Goal: Information Seeking & Learning: Compare options

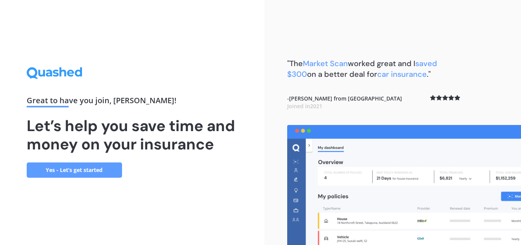
click at [56, 167] on link "Yes - Let’s get started" at bounding box center [74, 169] width 95 height 15
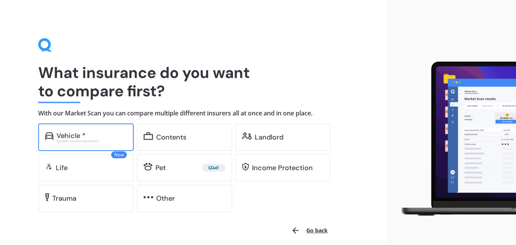
click at [77, 132] on div "Vehicle *" at bounding box center [70, 136] width 29 height 8
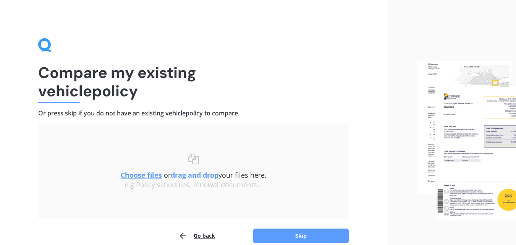
click at [132, 174] on u "Choose files" at bounding box center [141, 174] width 41 height 9
click at [132, 175] on u "Choose files" at bounding box center [141, 174] width 41 height 9
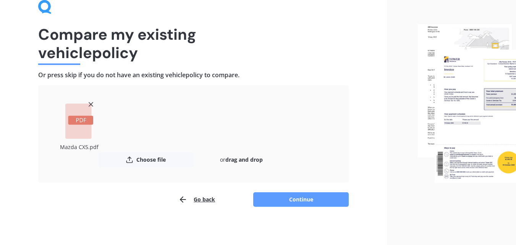
scroll to position [39, 0]
click at [297, 196] on button "Continue" at bounding box center [300, 199] width 95 height 15
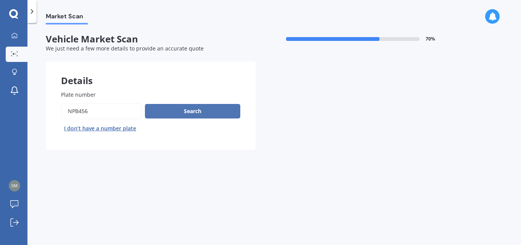
click at [190, 110] on button "Search" at bounding box center [192, 111] width 95 height 15
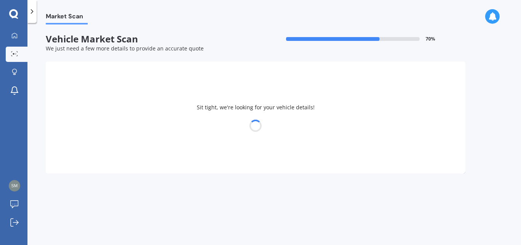
select select "MAZDA"
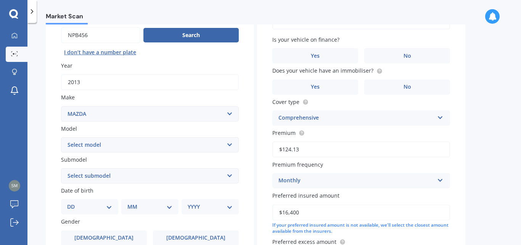
scroll to position [76, 0]
click at [81, 145] on select "Select model 121 2 3 323 323 / Familia 6 626 929 Atenza Autozam Axela AZ3 B2000…" at bounding box center [150, 144] width 178 height 15
select select "CX5"
click at [61, 137] on select "Select model 121 2 3 323 323 / Familia 6 626 929 Atenza Autozam Axela AZ3 B2000…" at bounding box center [150, 144] width 178 height 15
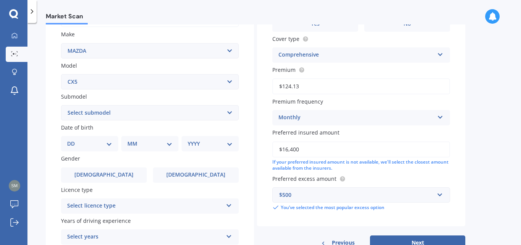
scroll to position [153, 0]
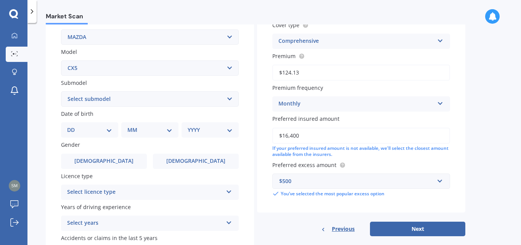
click at [80, 129] on select "DD 01 02 03 04 05 06 07 08 09 10 11 12 13 14 15 16 17 18 19 20 21 22 23 24 25 2…" at bounding box center [89, 130] width 45 height 8
select select "21"
click at [137, 130] on select "MM 01 02 03 04 05 06 07 08 09 10 11 12" at bounding box center [149, 130] width 45 height 8
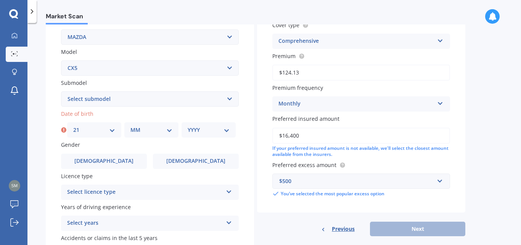
select select "10"
click at [201, 127] on select "YYYY 2025 2024 2023 2022 2021 2020 2019 2018 2017 2016 2015 2014 2013 2012 2011…" at bounding box center [209, 130] width 42 height 8
select select "1980"
click at [188, 126] on select "YYYY 2025 2024 2023 2022 2021 2020 2019 2018 2017 2016 2015 2014 2013 2012 2011…" at bounding box center [209, 130] width 42 height 8
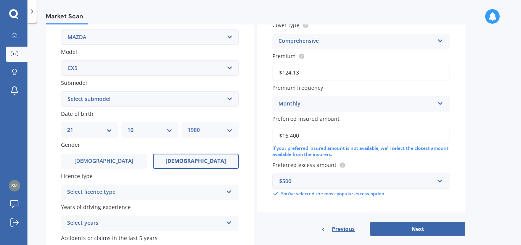
click at [192, 163] on span "[DEMOGRAPHIC_DATA]" at bounding box center [196, 161] width 61 height 6
click at [0, 0] on input "[DEMOGRAPHIC_DATA]" at bounding box center [0, 0] width 0 height 0
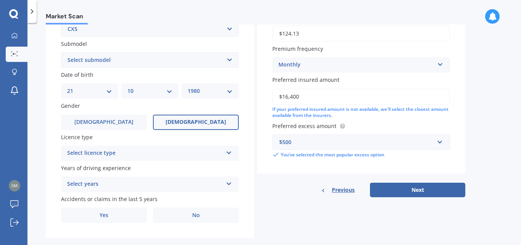
scroll to position [205, 0]
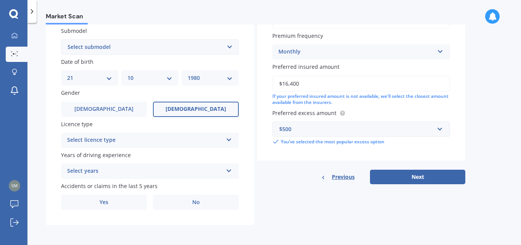
click at [92, 137] on div "Select licence type" at bounding box center [145, 139] width 156 height 9
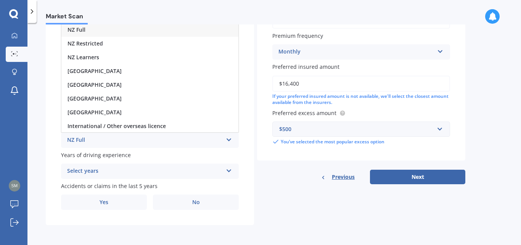
click at [110, 28] on div "NZ Full" at bounding box center [149, 30] width 177 height 14
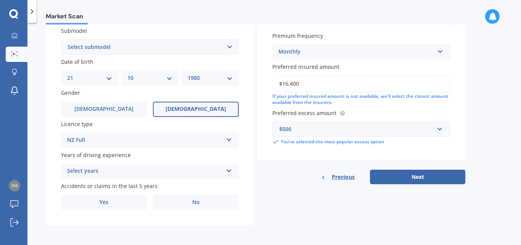
click at [84, 167] on div "Select years" at bounding box center [145, 170] width 156 height 9
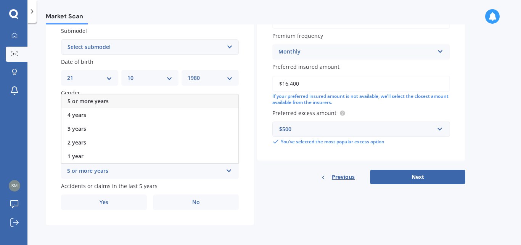
click at [105, 99] on span "5 or more years" at bounding box center [88, 100] width 41 height 7
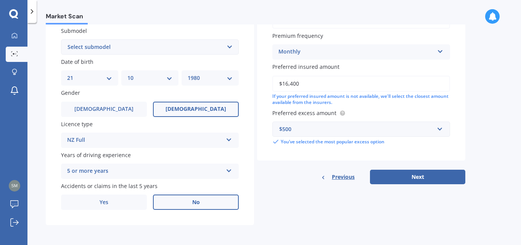
click at [179, 197] on label "No" at bounding box center [196, 201] width 86 height 15
click at [0, 0] on input "No" at bounding box center [0, 0] width 0 height 0
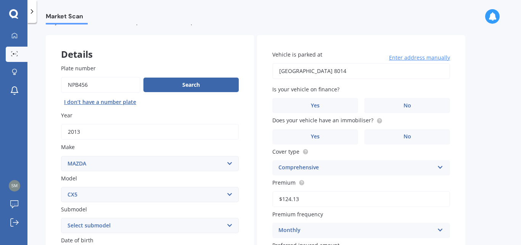
scroll to position [38, 0]
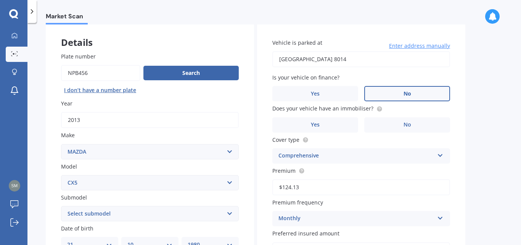
click at [398, 92] on label "No" at bounding box center [407, 93] width 86 height 15
click at [0, 0] on input "No" at bounding box center [0, 0] width 0 height 0
click at [404, 123] on span "No" at bounding box center [408, 124] width 8 height 6
click at [0, 0] on input "No" at bounding box center [0, 0] width 0 height 0
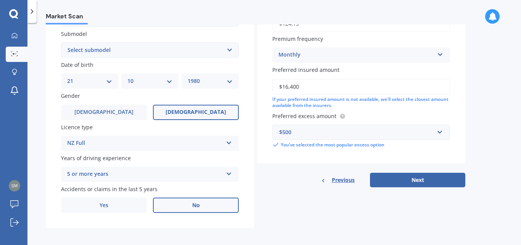
scroll to position [205, 0]
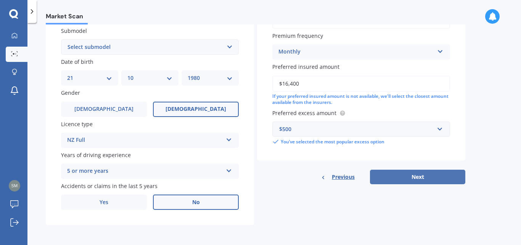
click at [428, 174] on button "Next" at bounding box center [417, 176] width 95 height 15
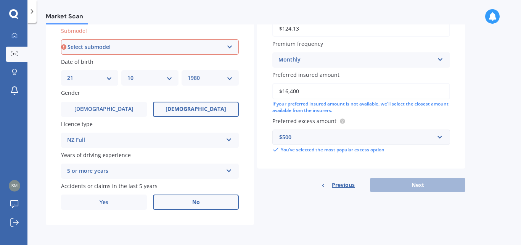
click at [79, 47] on select "Select submodel 2.2 Diesel 2WD XD 2.5S 4WD Diesel Limited 4WD GSX 2.2 Diesel St…" at bounding box center [150, 46] width 178 height 15
select select "2.2 DIESEL 2WD XD"
click at [61, 39] on select "Select submodel 2.2 Diesel 2WD XD 2.5S 4WD Diesel Limited 4WD GSX 2.2 Diesel St…" at bounding box center [150, 46] width 178 height 15
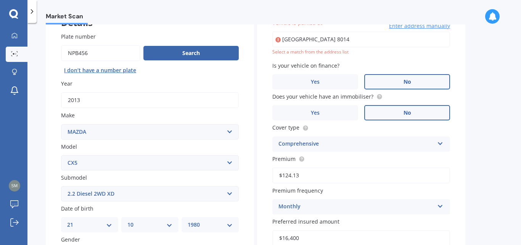
scroll to position [52, 0]
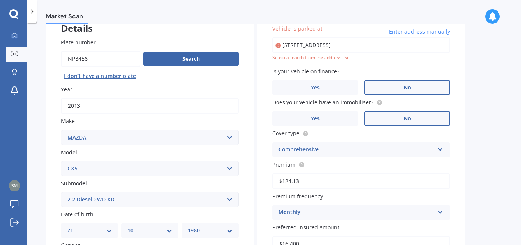
type input "[STREET_ADDRESS]"
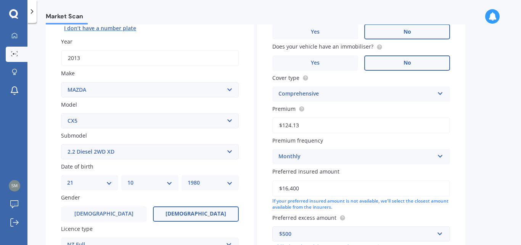
scroll to position [205, 0]
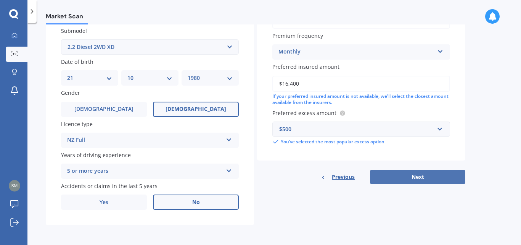
click at [419, 173] on button "Next" at bounding box center [417, 176] width 95 height 15
select select "21"
select select "10"
select select "1980"
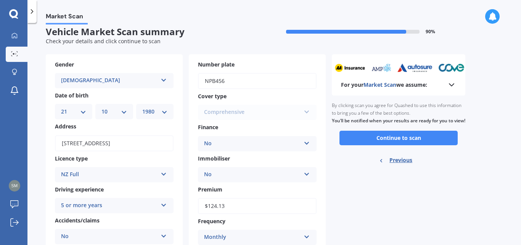
scroll to position [0, 0]
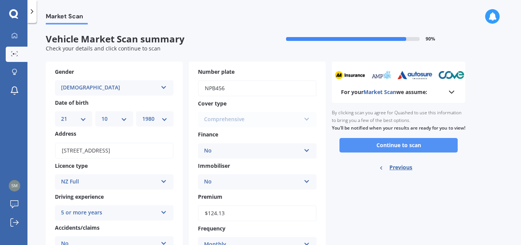
click at [392, 151] on button "Continue to scan" at bounding box center [399, 145] width 118 height 15
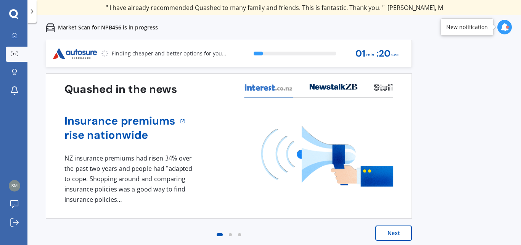
click at [399, 231] on button "Next" at bounding box center [394, 232] width 37 height 15
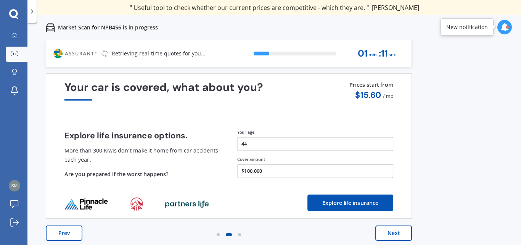
click at [399, 231] on button "Next" at bounding box center [394, 232] width 37 height 15
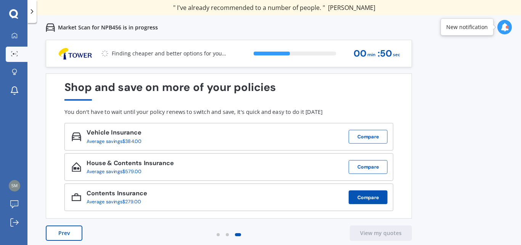
click at [363, 196] on button "Compare" at bounding box center [368, 197] width 39 height 14
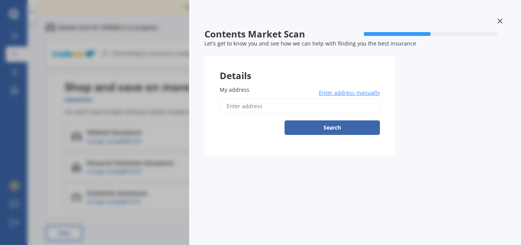
click at [259, 107] on input "My address" at bounding box center [300, 106] width 160 height 16
type input "[STREET_ADDRESS]"
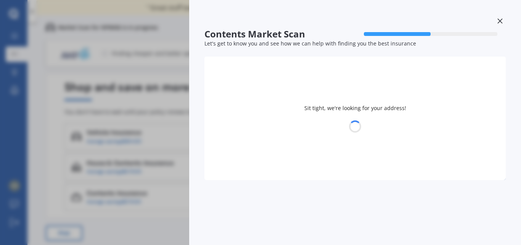
select select "21"
select select "10"
select select "1980"
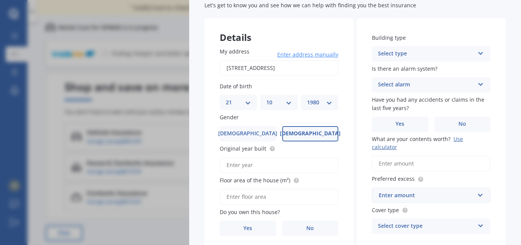
scroll to position [76, 0]
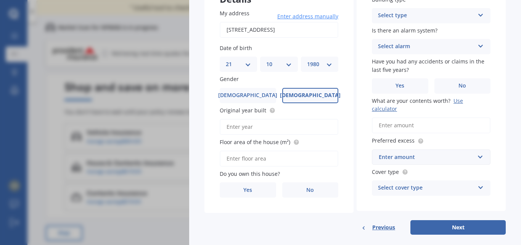
click at [246, 126] on input "Original year built" at bounding box center [279, 127] width 119 height 16
type input "1980"
click at [275, 160] on input "Floor area of the house (m²)" at bounding box center [279, 158] width 119 height 16
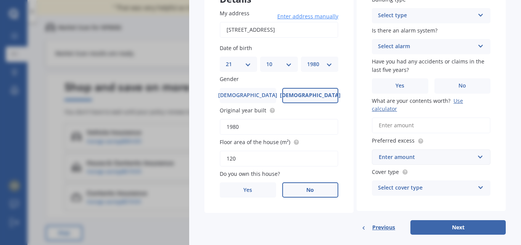
type input "120"
click at [298, 190] on label "No" at bounding box center [310, 189] width 56 height 15
click at [0, 0] on input "No" at bounding box center [0, 0] width 0 height 0
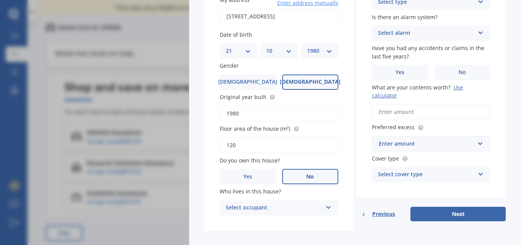
scroll to position [97, 0]
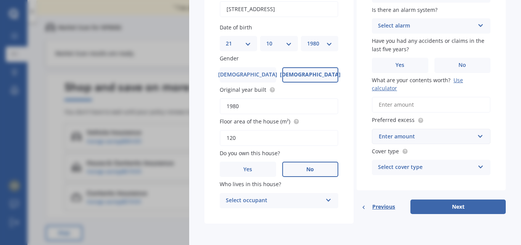
click at [235, 203] on div "Select occupant" at bounding box center [274, 200] width 97 height 9
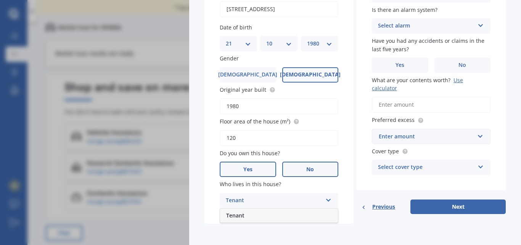
click at [247, 167] on span "Yes" at bounding box center [248, 169] width 9 height 6
click at [0, 0] on input "Yes" at bounding box center [0, 0] width 0 height 0
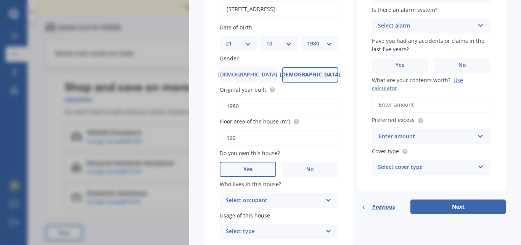
scroll to position [128, 0]
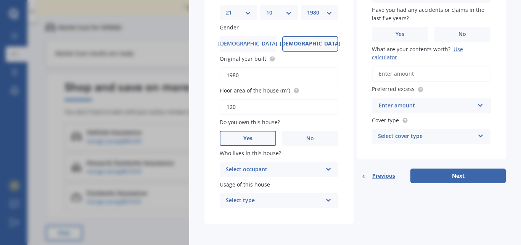
click at [244, 169] on div "Select occupant" at bounding box center [274, 169] width 97 height 9
click at [240, 180] on div "Owner" at bounding box center [279, 184] width 118 height 14
click at [246, 200] on div "Select type" at bounding box center [274, 200] width 97 height 9
click at [247, 213] on span "Permanent" at bounding box center [240, 214] width 29 height 7
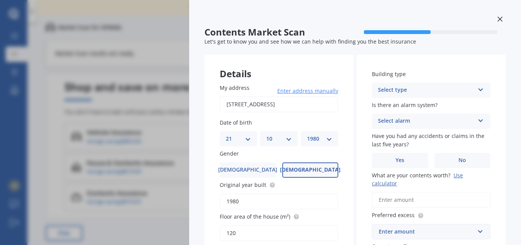
scroll to position [0, 0]
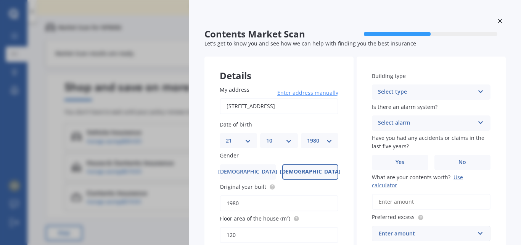
click at [424, 90] on div "Select type" at bounding box center [426, 91] width 97 height 9
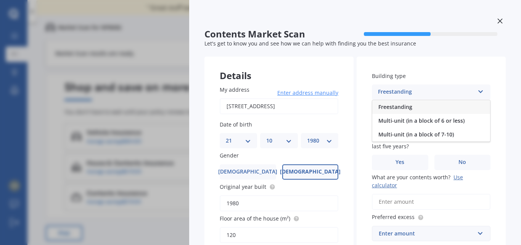
click at [437, 105] on div "Freestanding" at bounding box center [432, 107] width 118 height 14
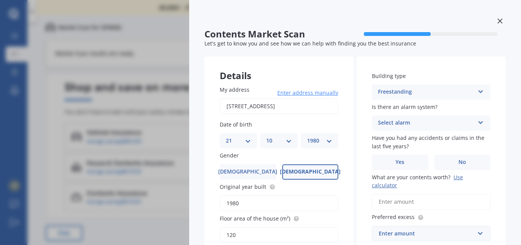
click at [433, 120] on div "Select alarm" at bounding box center [426, 122] width 97 height 9
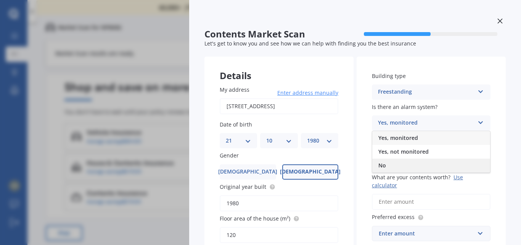
click at [413, 161] on div "No" at bounding box center [432, 165] width 118 height 14
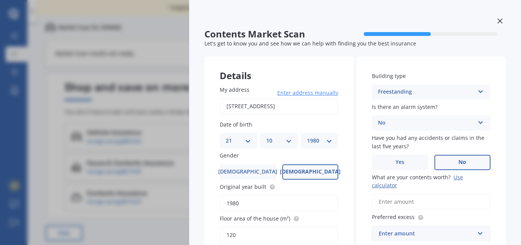
click at [452, 157] on label "No" at bounding box center [463, 162] width 56 height 15
click at [0, 0] on input "No" at bounding box center [0, 0] width 0 height 0
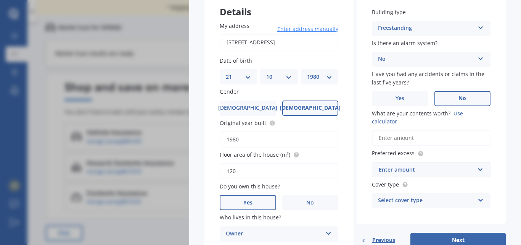
scroll to position [76, 0]
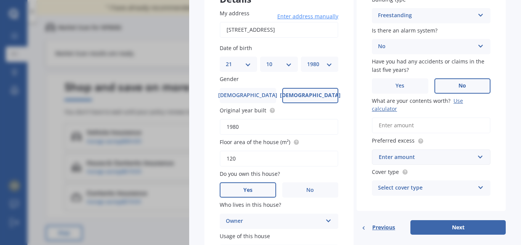
click at [390, 125] on input "What are your contents worth? Use calculator" at bounding box center [431, 125] width 119 height 16
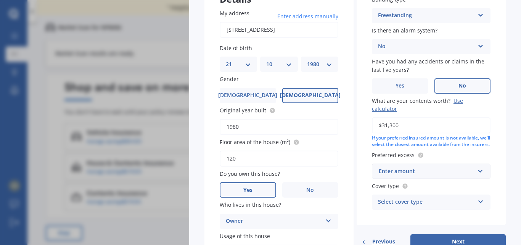
type input "$31,300"
click at [434, 173] on div "Enter amount" at bounding box center [427, 171] width 96 height 8
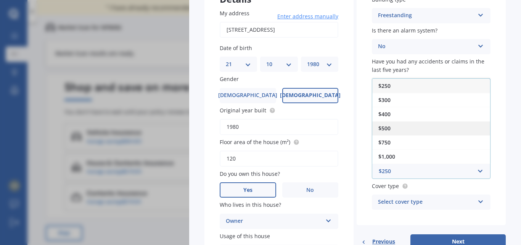
click at [397, 131] on div "$500" at bounding box center [432, 128] width 118 height 14
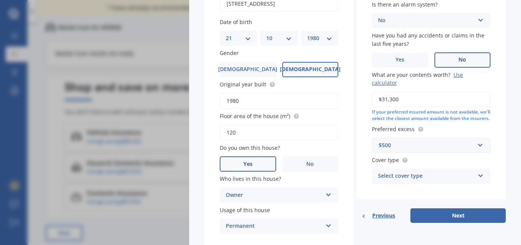
scroll to position [115, 0]
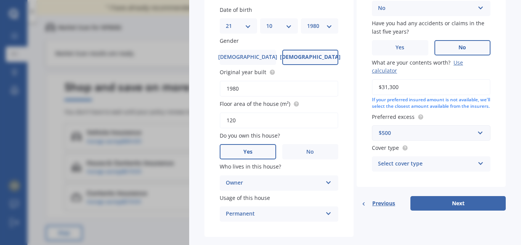
click at [424, 168] on div "Select cover type" at bounding box center [426, 163] width 97 height 9
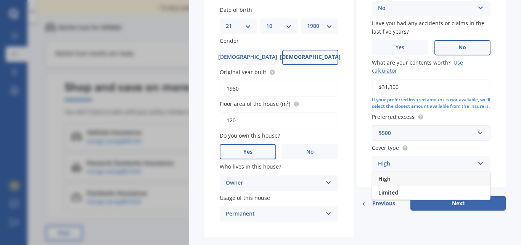
click at [416, 182] on div "High" at bounding box center [432, 179] width 118 height 14
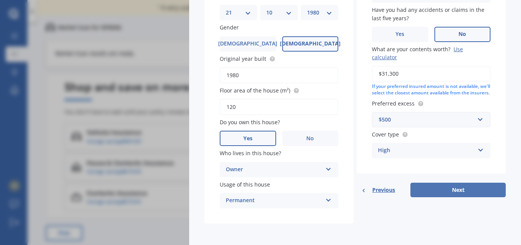
click at [450, 191] on button "Next" at bounding box center [458, 189] width 95 height 15
select select "21"
select select "10"
select select "1980"
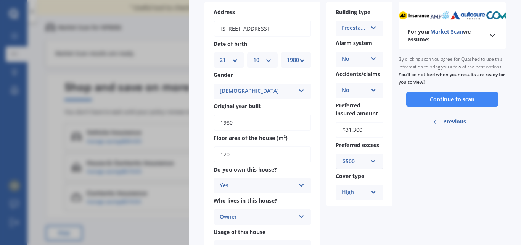
scroll to position [16, 0]
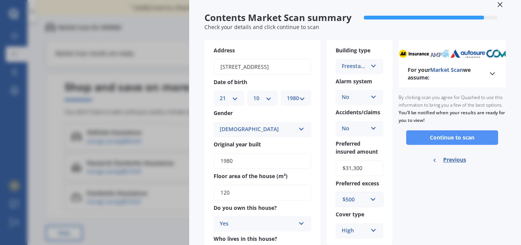
click at [457, 141] on button "Continue to scan" at bounding box center [452, 137] width 92 height 15
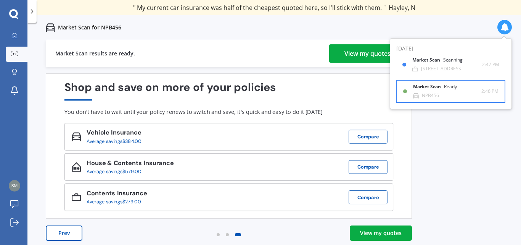
click at [448, 91] on div "Market Scan Ready" at bounding box center [439, 88] width 53 height 8
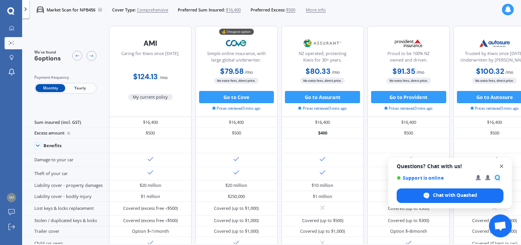
click at [503, 164] on span "Open chat" at bounding box center [502, 166] width 10 height 10
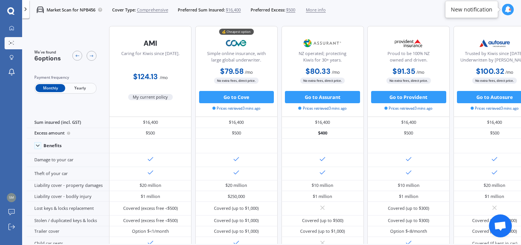
click at [510, 8] on div at bounding box center [510, 9] width 2 height 2
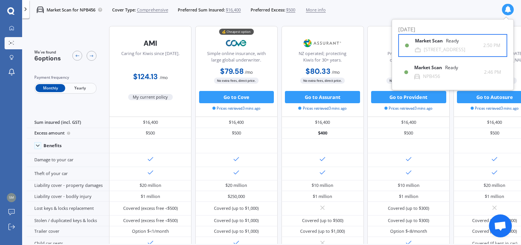
click at [440, 42] on b "Market Scan" at bounding box center [430, 40] width 31 height 5
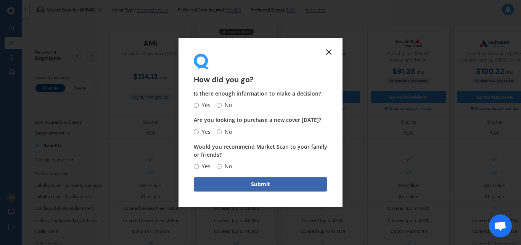
click at [198, 165] on input "Yes" at bounding box center [196, 166] width 5 height 5
radio input "true"
click at [220, 132] on input "No" at bounding box center [219, 131] width 5 height 5
radio input "true"
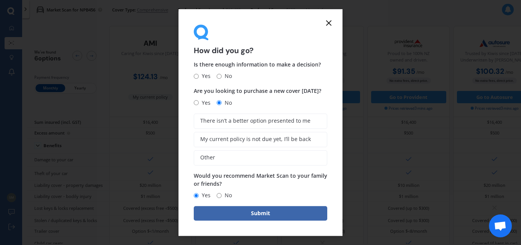
click at [199, 76] on span "Yes" at bounding box center [205, 76] width 12 height 9
click at [199, 76] on input "Yes" at bounding box center [196, 76] width 5 height 5
radio input "true"
click at [199, 102] on span "Yes" at bounding box center [205, 102] width 12 height 9
click at [199, 102] on input "Yes" at bounding box center [196, 102] width 5 height 5
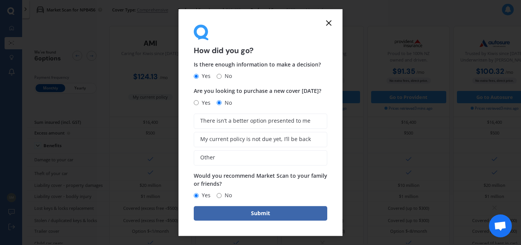
radio input "true"
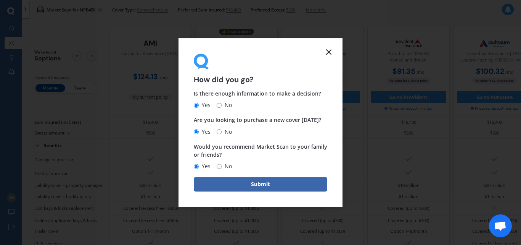
click at [260, 181] on button "Submit" at bounding box center [261, 184] width 134 height 15
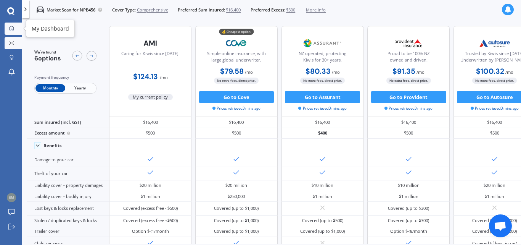
click at [10, 26] on icon at bounding box center [11, 28] width 5 height 5
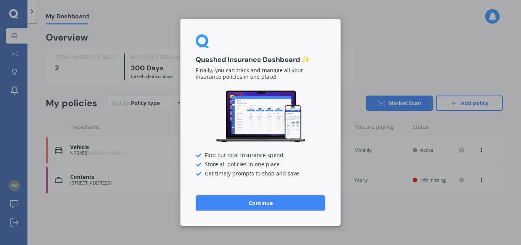
click at [266, 200] on button "Continue" at bounding box center [261, 202] width 130 height 15
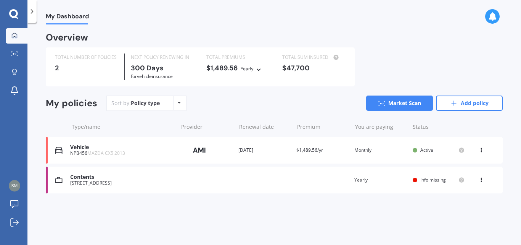
click at [92, 181] on div "[STREET_ADDRESS]" at bounding box center [122, 182] width 104 height 5
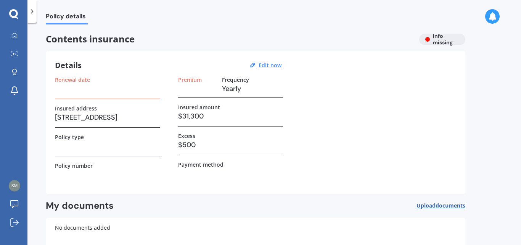
click at [76, 89] on h3 at bounding box center [107, 88] width 105 height 11
click at [68, 92] on h3 at bounding box center [107, 88] width 105 height 11
click at [72, 92] on h3 at bounding box center [107, 88] width 105 height 11
click at [433, 203] on span "Upload documents" at bounding box center [441, 205] width 49 height 6
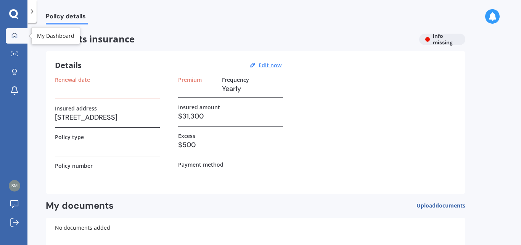
click at [14, 34] on icon at bounding box center [14, 35] width 6 height 6
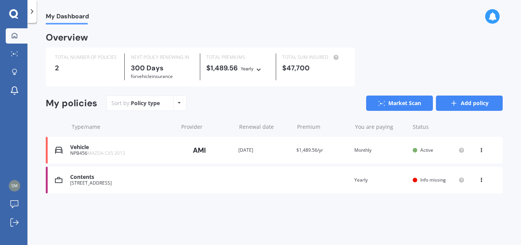
click at [459, 104] on link "Add policy" at bounding box center [469, 102] width 67 height 15
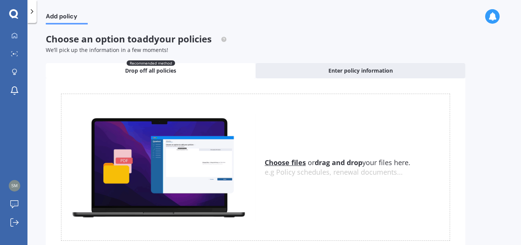
click at [289, 160] on u "Choose files" at bounding box center [285, 162] width 41 height 9
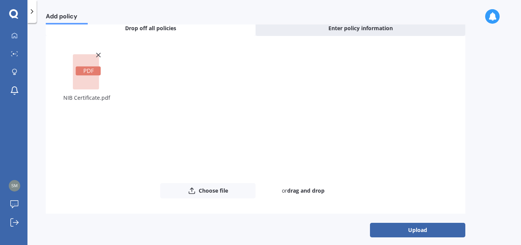
scroll to position [48, 0]
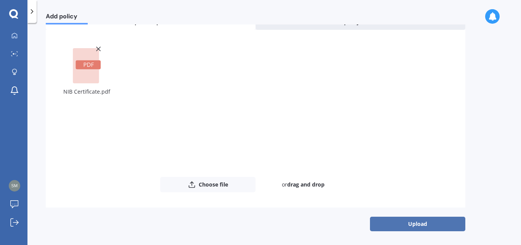
click at [413, 222] on button "Upload" at bounding box center [417, 223] width 95 height 15
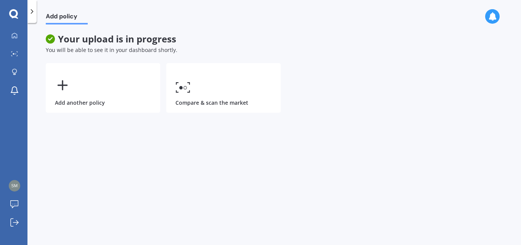
scroll to position [0, 0]
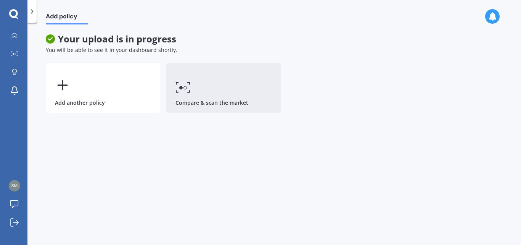
click at [227, 98] on link "Compare & scan the market" at bounding box center [223, 88] width 115 height 50
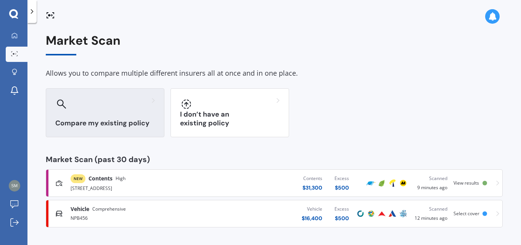
click at [134, 126] on h3 "Compare my existing policy" at bounding box center [105, 123] width 100 height 9
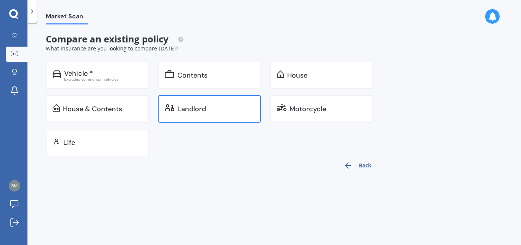
click at [196, 109] on div "Landlord" at bounding box center [191, 109] width 29 height 8
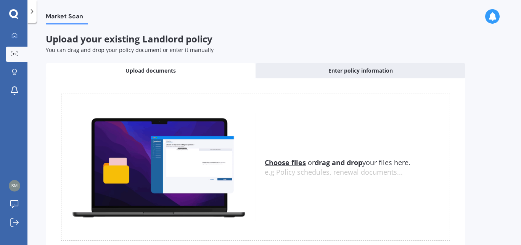
click at [286, 161] on u "Choose files" at bounding box center [285, 162] width 41 height 9
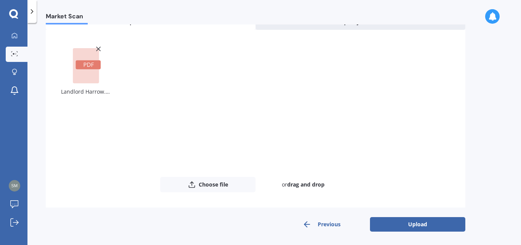
scroll to position [49, 0]
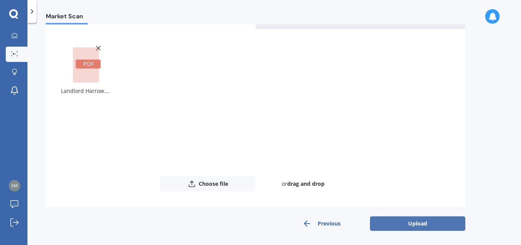
click at [426, 220] on button "Upload" at bounding box center [417, 223] width 95 height 15
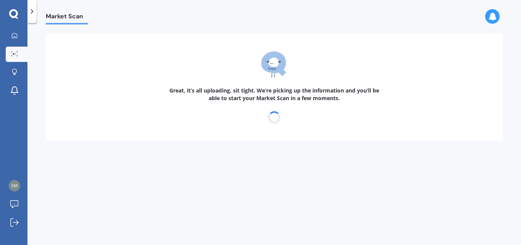
scroll to position [0, 0]
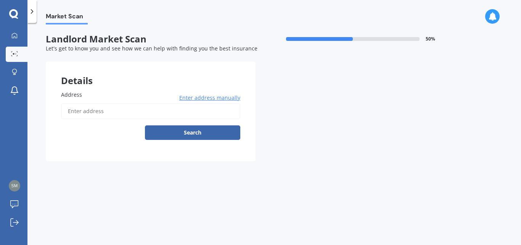
click at [123, 112] on input "Address" at bounding box center [150, 111] width 179 height 16
type input "3"
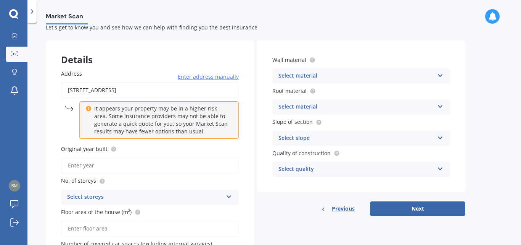
scroll to position [38, 0]
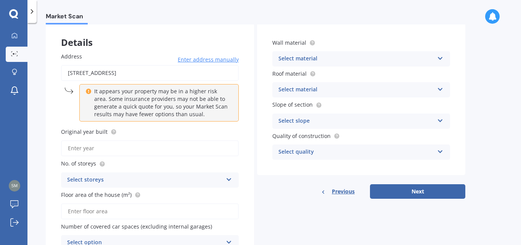
click at [114, 73] on input "[STREET_ADDRESS]" at bounding box center [150, 73] width 178 height 16
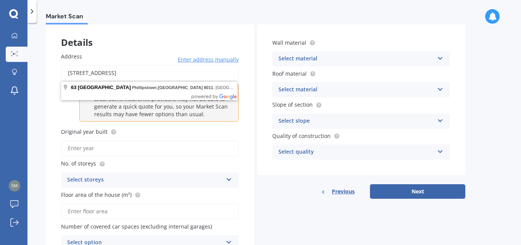
click at [81, 75] on input "[STREET_ADDRESS]" at bounding box center [150, 73] width 178 height 16
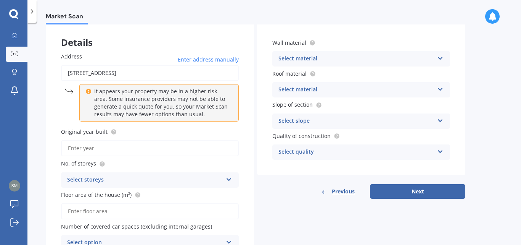
click at [48, 94] on div "Address [STREET_ADDRESS] Enter address manually It appears your property may be…" at bounding box center [150, 151] width 208 height 228
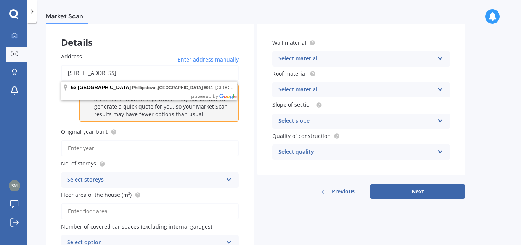
click at [75, 73] on input "[STREET_ADDRESS]" at bounding box center [150, 73] width 178 height 16
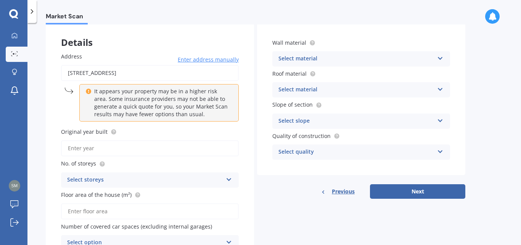
type input "[STREET_ADDRESS]"
click at [87, 148] on input "Original year built" at bounding box center [150, 148] width 178 height 16
type input "2025"
click at [92, 177] on div "Select storeys" at bounding box center [145, 179] width 156 height 9
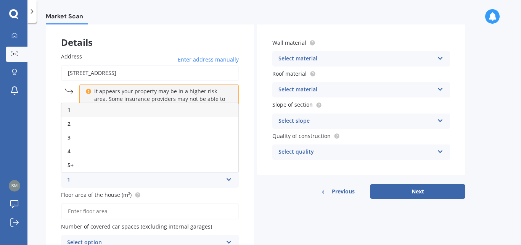
click at [94, 106] on div "1" at bounding box center [149, 110] width 177 height 14
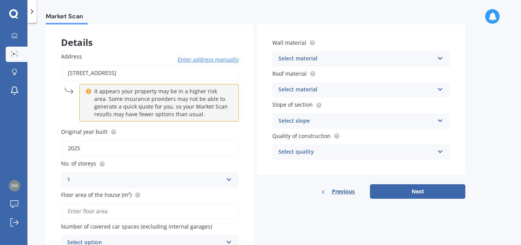
scroll to position [76, 0]
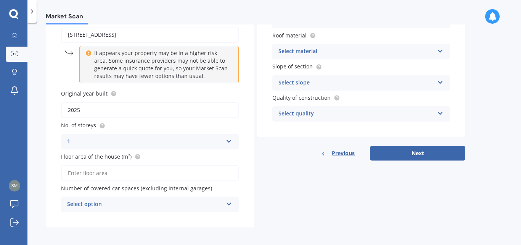
click at [77, 172] on input "Floor area of the house (m²)" at bounding box center [150, 173] width 178 height 16
type input "100"
click at [45, 202] on div "Market Scan Landlord Market Scan 50 % Let's get to know you and see how we can …" at bounding box center [274, 135] width 494 height 222
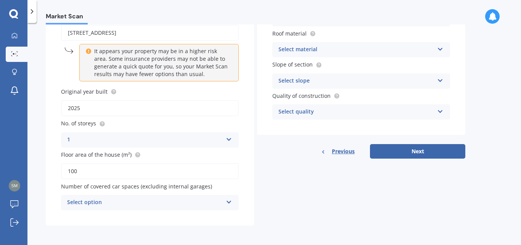
scroll to position [79, 0]
click at [89, 198] on div "Select option" at bounding box center [145, 201] width 156 height 9
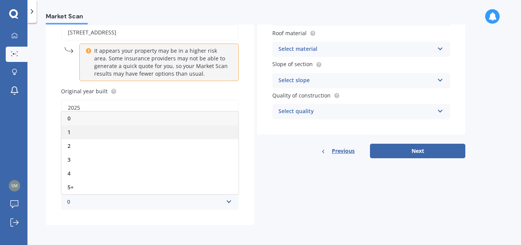
click at [88, 129] on div "1" at bounding box center [149, 132] width 177 height 14
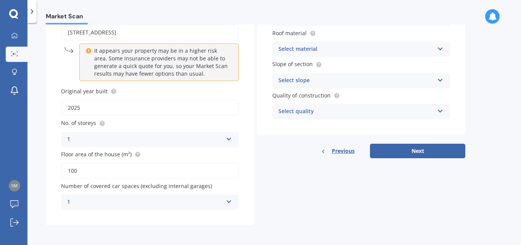
click at [74, 201] on div "1" at bounding box center [145, 201] width 156 height 9
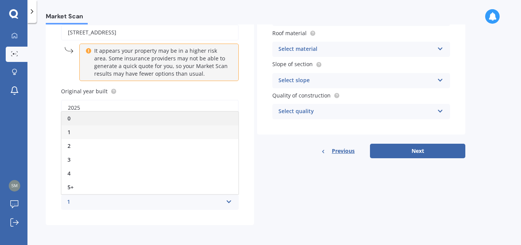
click at [73, 117] on div "0" at bounding box center [149, 118] width 177 height 14
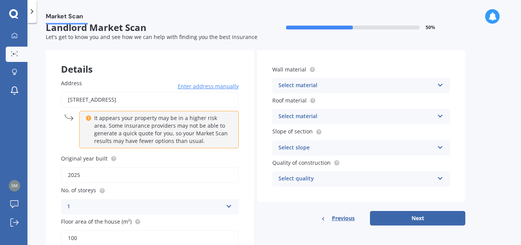
scroll to position [0, 0]
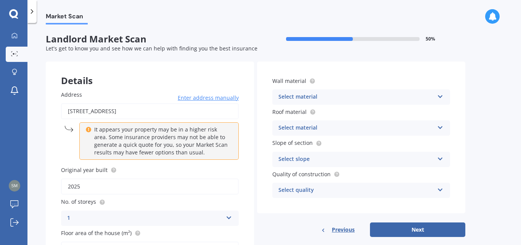
click at [306, 94] on div "Select material" at bounding box center [357, 96] width 156 height 9
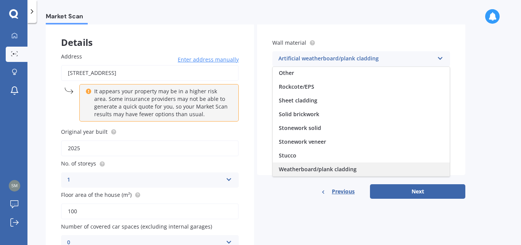
scroll to position [76, 0]
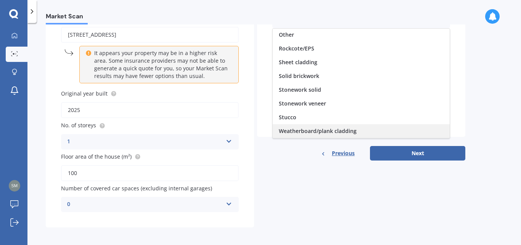
click at [363, 131] on div "Weatherboard/plank cladding" at bounding box center [361, 131] width 177 height 14
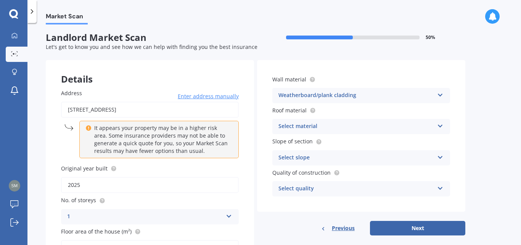
scroll to position [0, 0]
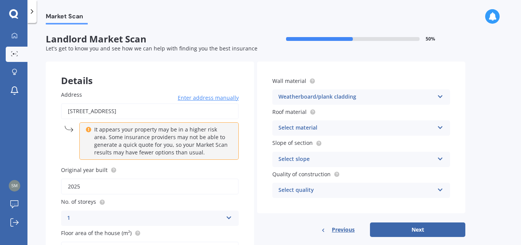
click at [302, 125] on div "Select material" at bounding box center [357, 127] width 156 height 9
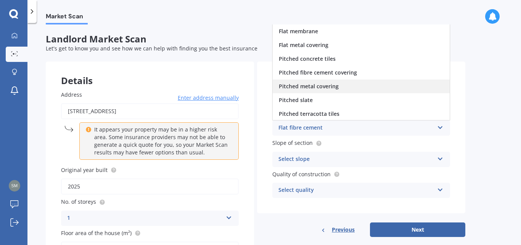
click at [326, 83] on span "Pitched metal covering" at bounding box center [309, 85] width 60 height 7
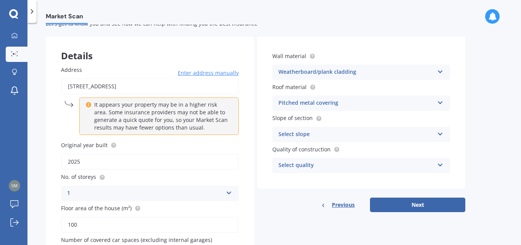
scroll to position [38, 0]
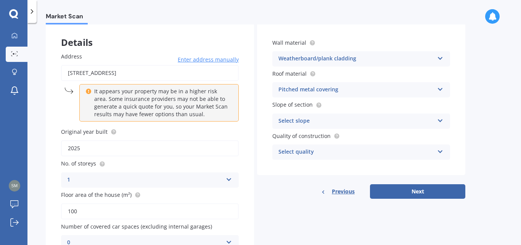
click at [286, 119] on div "Select slope" at bounding box center [357, 120] width 156 height 9
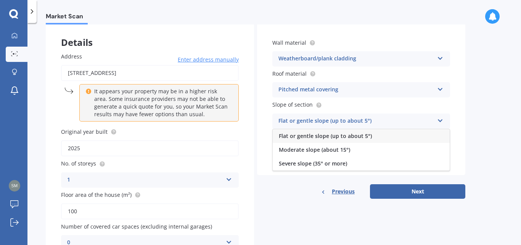
click at [288, 134] on span "Flat or gentle slope (up to about 5°)" at bounding box center [325, 135] width 93 height 7
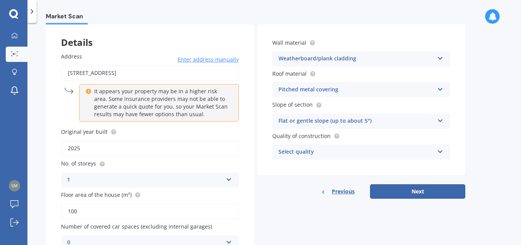
click at [293, 150] on div "Select quality" at bounding box center [357, 151] width 156 height 9
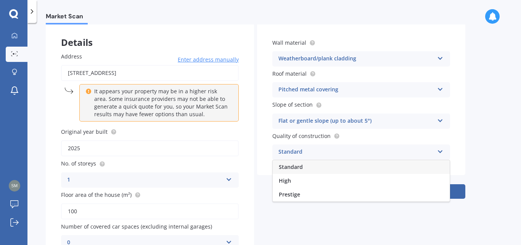
click at [297, 166] on span "Standard" at bounding box center [291, 166] width 24 height 7
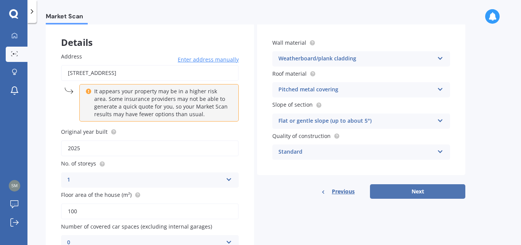
click at [434, 188] on button "Next" at bounding box center [417, 191] width 95 height 15
select select "21"
select select "10"
select select "1980"
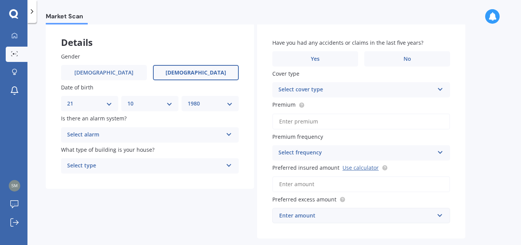
scroll to position [0, 0]
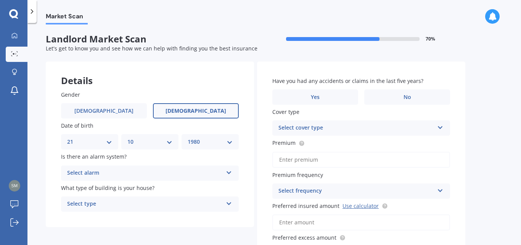
click at [106, 169] on div "Select alarm" at bounding box center [145, 172] width 156 height 9
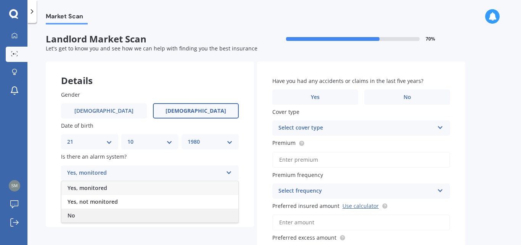
click at [100, 210] on div "No" at bounding box center [149, 215] width 177 height 14
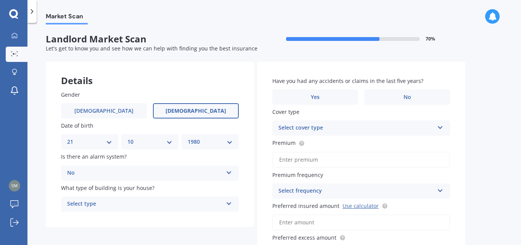
click at [105, 202] on div "Select type" at bounding box center [145, 203] width 156 height 9
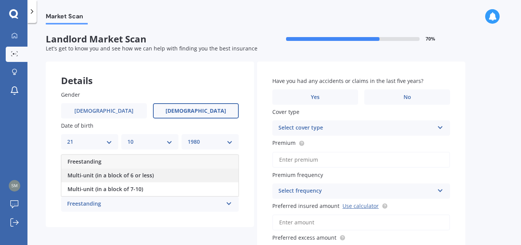
click at [113, 174] on span "Multi-unit (in a block of 6 or less)" at bounding box center [111, 174] width 86 height 7
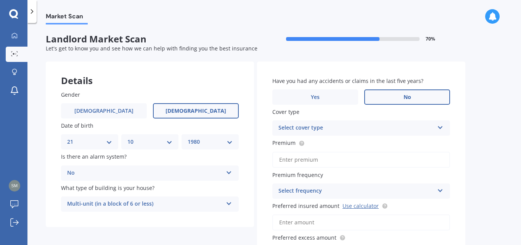
click at [411, 95] on span "No" at bounding box center [408, 97] width 8 height 6
click at [0, 0] on input "No" at bounding box center [0, 0] width 0 height 0
click at [352, 124] on div "Select cover type" at bounding box center [357, 127] width 156 height 9
click at [348, 127] on div "High" at bounding box center [357, 127] width 156 height 9
click at [348, 127] on div "Select cover type" at bounding box center [358, 128] width 152 height 8
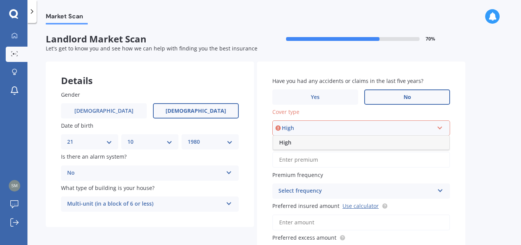
click at [342, 142] on div "High" at bounding box center [361, 142] width 176 height 14
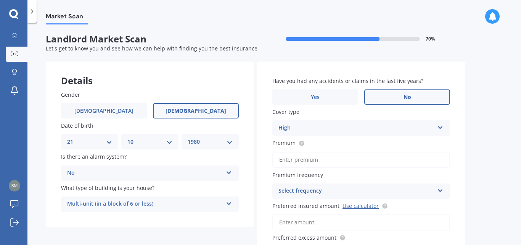
scroll to position [38, 0]
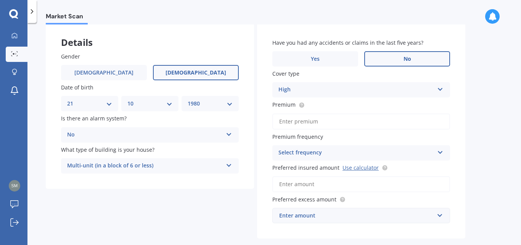
click at [302, 120] on input "Premium" at bounding box center [362, 121] width 178 height 16
type input "$1,494.00"
click at [325, 150] on div "Select frequency" at bounding box center [357, 152] width 156 height 9
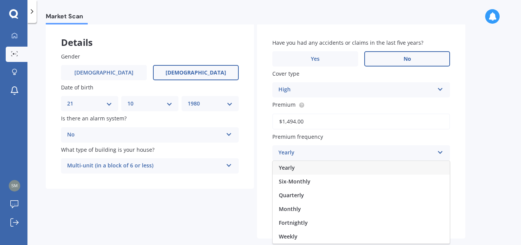
click at [318, 169] on div "Yearly" at bounding box center [361, 168] width 177 height 14
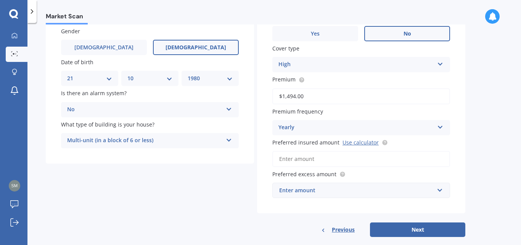
scroll to position [75, 0]
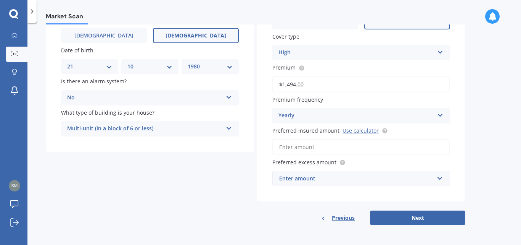
click at [290, 142] on input "Preferred insured amount Use calculator" at bounding box center [362, 147] width 178 height 16
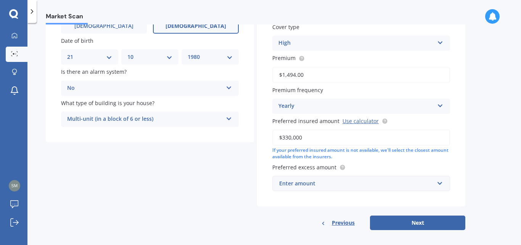
scroll to position [90, 0]
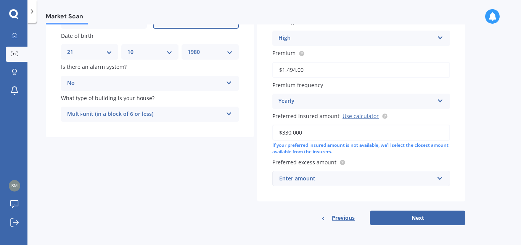
type input "$330,000"
click at [297, 177] on div "Enter amount" at bounding box center [356, 178] width 155 height 8
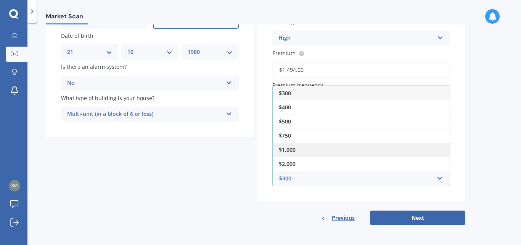
click at [287, 146] on span "$1,000" at bounding box center [287, 149] width 17 height 7
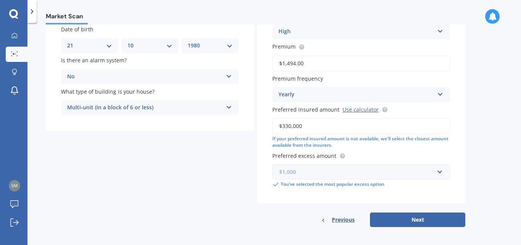
scroll to position [98, 0]
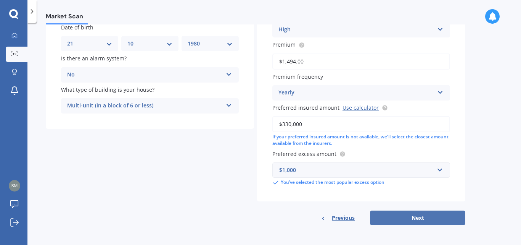
click at [418, 217] on button "Next" at bounding box center [417, 217] width 95 height 15
select select "21"
select select "10"
select select "1980"
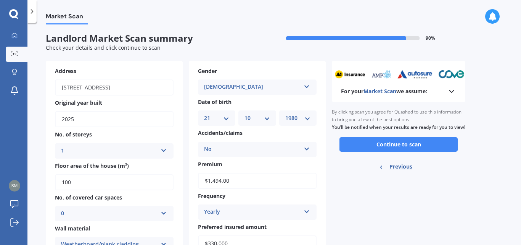
scroll to position [0, 0]
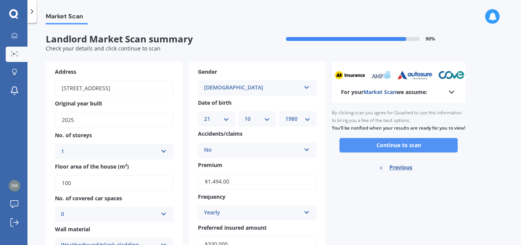
click at [391, 147] on button "Continue to scan" at bounding box center [399, 145] width 118 height 15
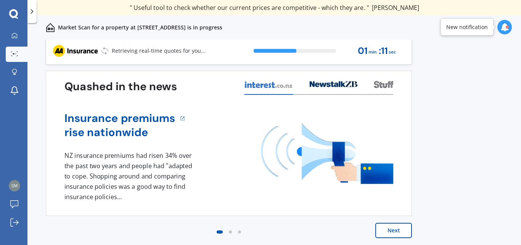
scroll to position [3, 0]
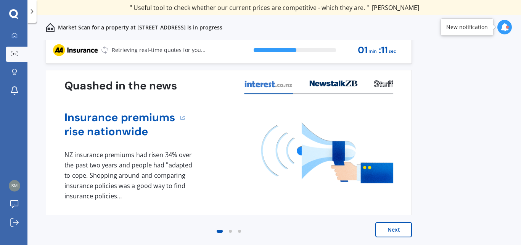
click at [395, 223] on button "Next" at bounding box center [394, 229] width 37 height 15
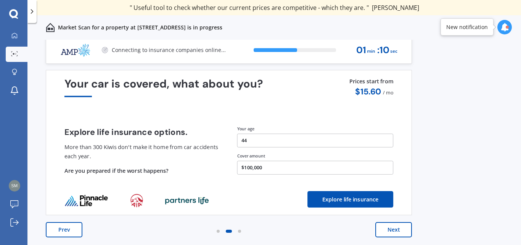
scroll to position [0, 0]
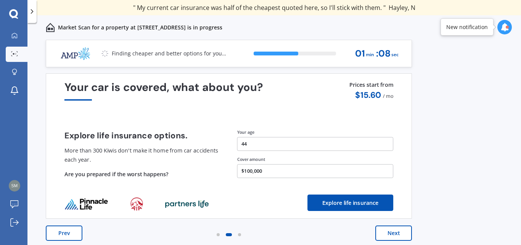
click at [401, 231] on button "Next" at bounding box center [394, 232] width 37 height 15
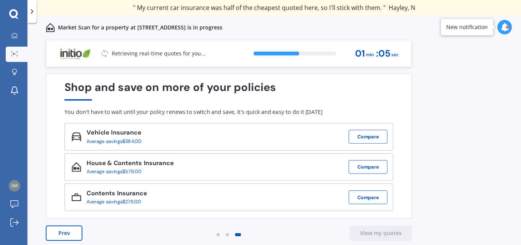
click at [104, 193] on div "Contents Insurance" at bounding box center [117, 194] width 60 height 9
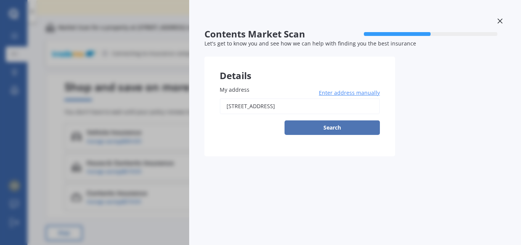
click at [355, 124] on button "Search" at bounding box center [332, 127] width 95 height 15
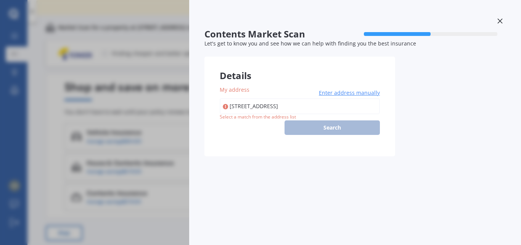
type input "[STREET_ADDRESS]"
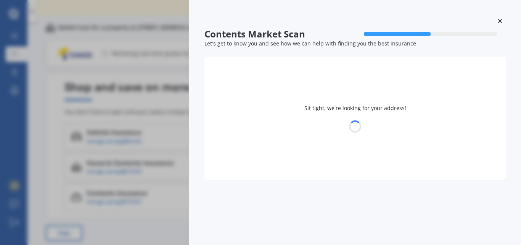
select select "21"
select select "10"
select select "1980"
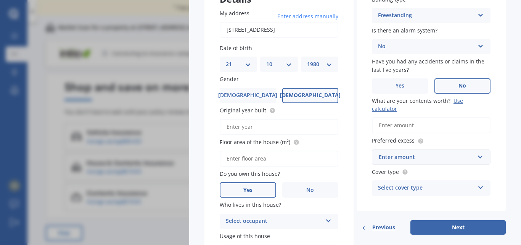
scroll to position [38, 0]
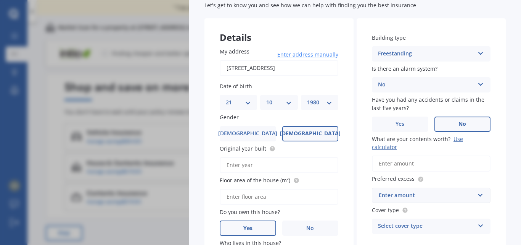
click at [400, 163] on input "What are your contents worth? Use calculator" at bounding box center [431, 163] width 119 height 16
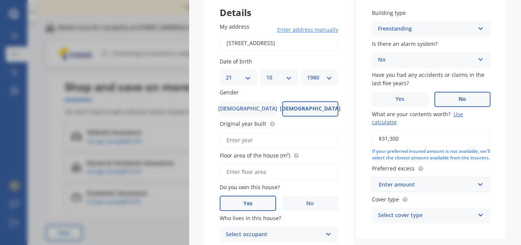
scroll to position [76, 0]
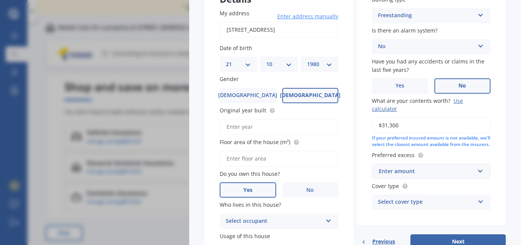
type input "$31,300"
click at [413, 175] on div "Enter amount" at bounding box center [427, 171] width 96 height 8
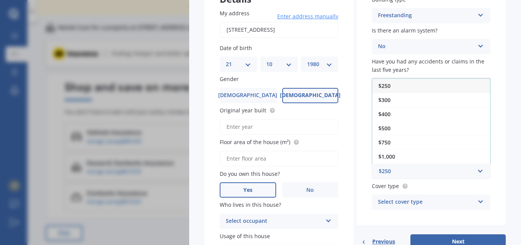
click at [389, 132] on span "$500" at bounding box center [385, 127] width 12 height 7
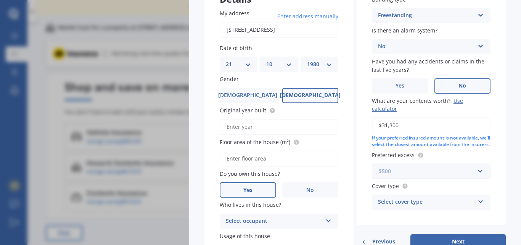
scroll to position [115, 0]
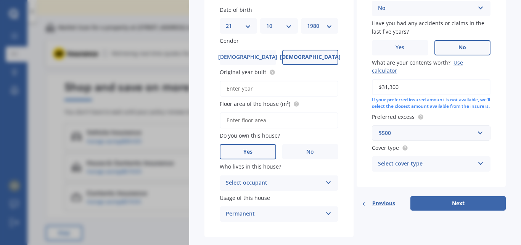
click at [406, 168] on div "Select cover type" at bounding box center [426, 163] width 97 height 9
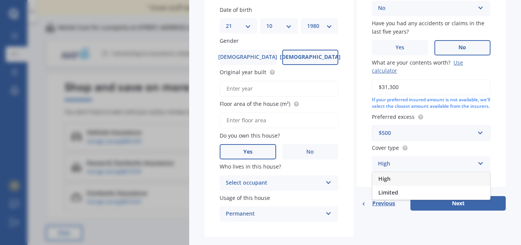
click at [389, 182] on span "High" at bounding box center [385, 178] width 12 height 7
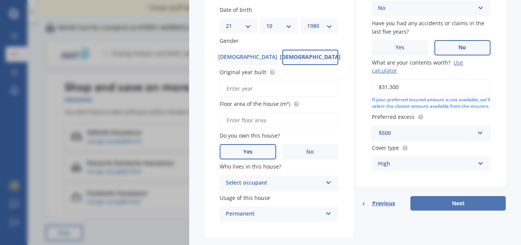
click at [444, 208] on button "Next" at bounding box center [458, 203] width 95 height 15
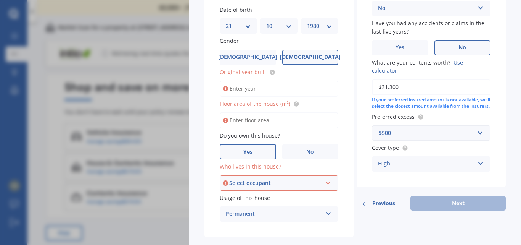
click at [280, 89] on input "Original year built" at bounding box center [279, 89] width 119 height 16
type input "1980"
click at [262, 122] on input "Floor area of the house (m²)" at bounding box center [279, 120] width 119 height 16
type input "120"
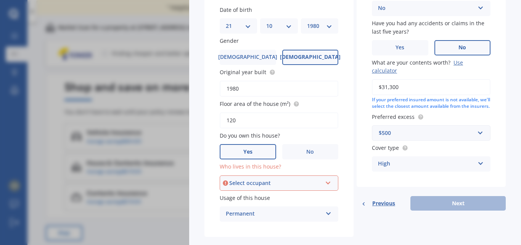
click at [268, 182] on div "Select occupant" at bounding box center [275, 183] width 93 height 8
click at [261, 183] on div "Owner" at bounding box center [275, 183] width 93 height 8
click at [260, 183] on div "Select occupant" at bounding box center [275, 183] width 93 height 8
click at [261, 198] on div "Owner" at bounding box center [279, 197] width 117 height 14
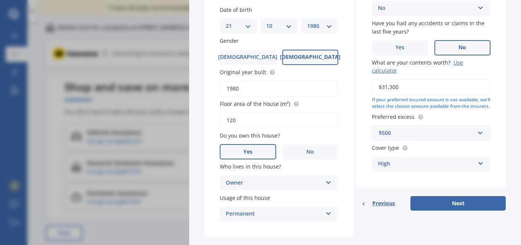
scroll to position [128, 0]
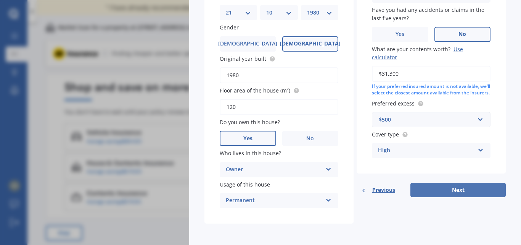
click at [450, 193] on button "Next" at bounding box center [458, 189] width 95 height 15
select select "21"
select select "10"
select select "1980"
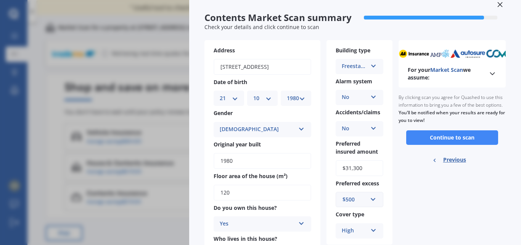
scroll to position [55, 0]
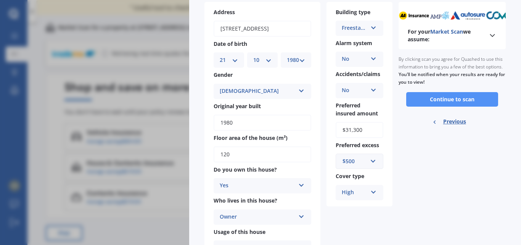
click at [444, 106] on button "Continue to scan" at bounding box center [452, 99] width 92 height 15
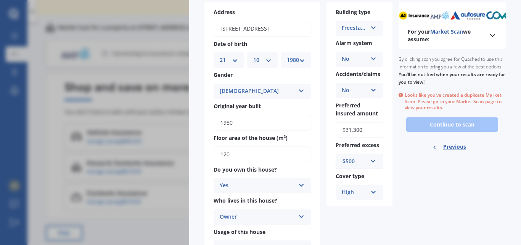
click at [458, 152] on span "Previous" at bounding box center [455, 146] width 23 height 11
select select "21"
select select "10"
select select "1980"
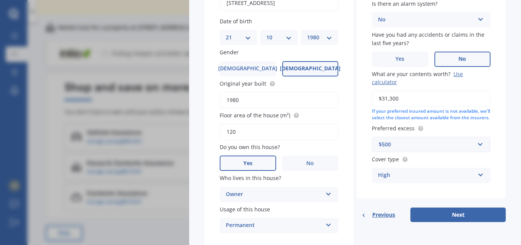
scroll to position [128, 0]
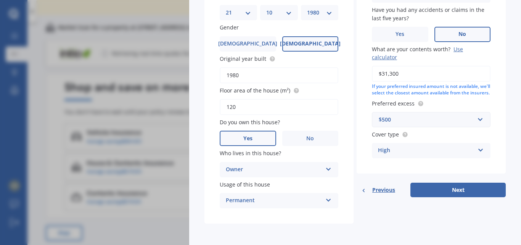
click at [373, 192] on span "Previous" at bounding box center [384, 189] width 23 height 11
click at [373, 194] on span "Previous" at bounding box center [384, 189] width 23 height 11
click at [377, 192] on span "Previous" at bounding box center [384, 189] width 23 height 11
click at [379, 193] on span "Previous" at bounding box center [384, 189] width 23 height 11
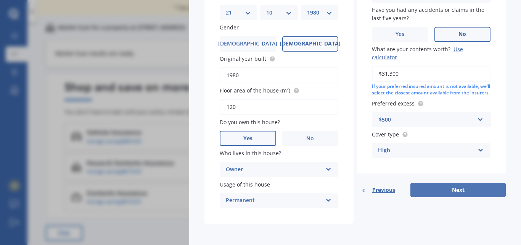
click at [423, 195] on button "Next" at bounding box center [458, 189] width 95 height 15
select select "21"
select select "10"
select select "1980"
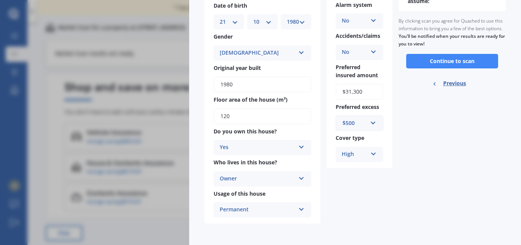
scroll to position [0, 0]
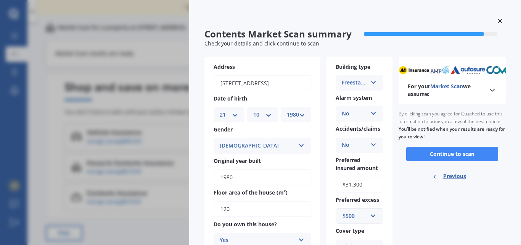
click at [498, 19] on icon at bounding box center [500, 20] width 5 height 5
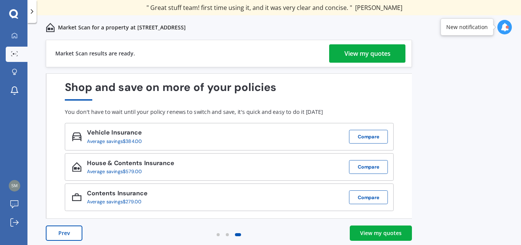
click at [123, 161] on div "House & Contents Insurance" at bounding box center [130, 163] width 87 height 9
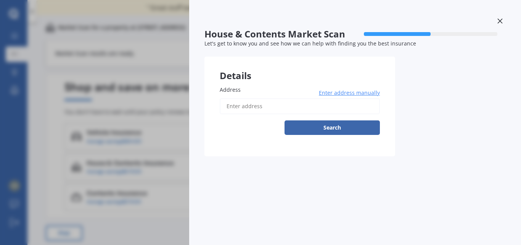
click at [500, 19] on icon at bounding box center [500, 20] width 5 height 5
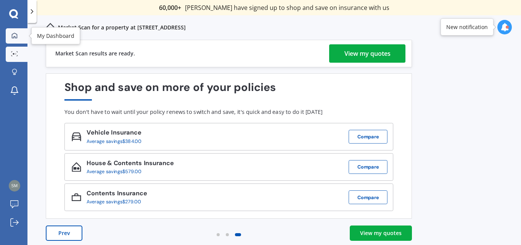
click at [14, 37] on icon at bounding box center [14, 34] width 5 height 5
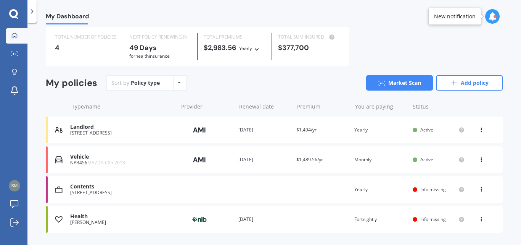
scroll to position [38, 0]
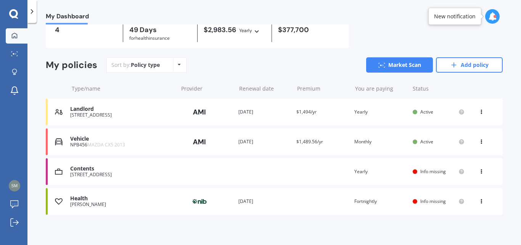
click at [81, 173] on div "[STREET_ADDRESS]" at bounding box center [122, 174] width 104 height 5
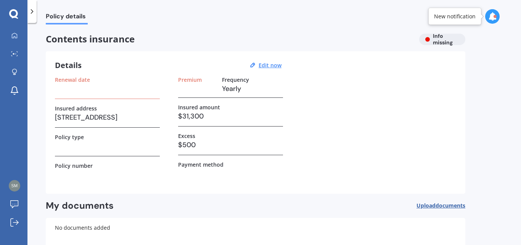
click at [426, 205] on span "Upload documents" at bounding box center [441, 205] width 49 height 6
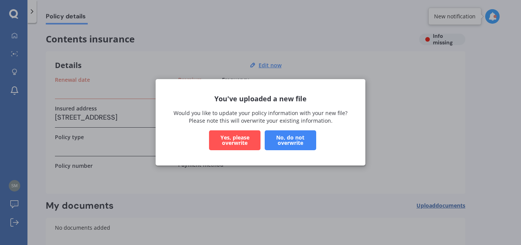
click at [232, 135] on button "Yes, please overwrite" at bounding box center [235, 141] width 52 height 20
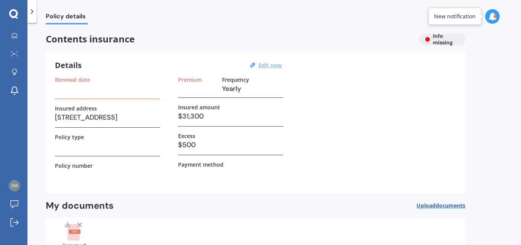
click at [263, 65] on u "Edit now" at bounding box center [270, 64] width 23 height 7
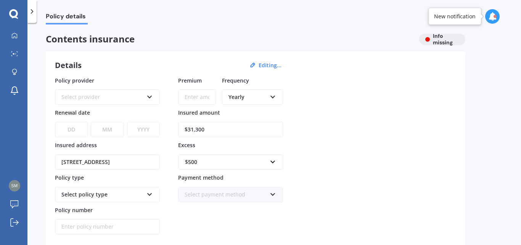
click at [117, 98] on div "Select provider" at bounding box center [102, 97] width 82 height 8
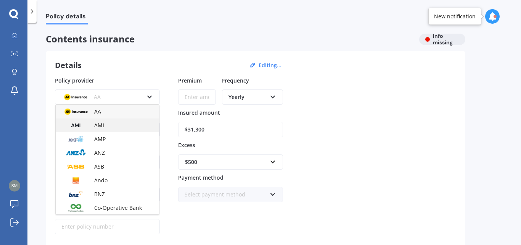
click at [106, 123] on div "AMI" at bounding box center [107, 125] width 103 height 14
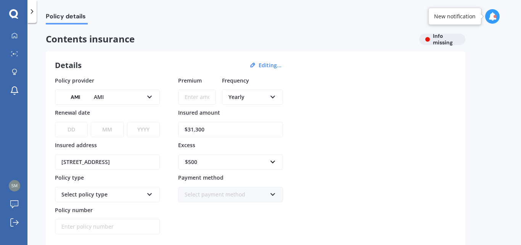
click at [69, 130] on select "DD 01 02 03 04 05 06 07 08 09 10 11 12 13 14 15 16 17 18 19 20 21 22 23 24 25 2…" at bounding box center [71, 129] width 33 height 15
select select "14"
click at [55, 122] on select "DD 01 02 03 04 05 06 07 08 09 10 11 12 13 14 15 16 17 18 19 20 21 22 23 24 25 2…" at bounding box center [71, 129] width 33 height 15
click at [105, 129] on select "MM 01 02 03 04 05 06 07 08 09 10 11 12" at bounding box center [107, 129] width 33 height 15
select select "10"
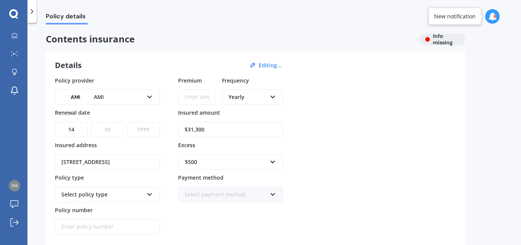
click at [91, 122] on select "MM 01 02 03 04 05 06 07 08 09 10 11 12" at bounding box center [107, 129] width 33 height 15
click at [149, 123] on select "YYYY 2027 2026 2025 2024 2023 2022 2021 2020 2019 2018 2017 2016 2015 2014 2013…" at bounding box center [143, 129] width 33 height 15
select select "2025"
click at [127, 122] on select "YYYY 2027 2026 2025 2024 2023 2022 2021 2020 2019 2018 2017 2016 2015 2014 2013…" at bounding box center [143, 129] width 33 height 15
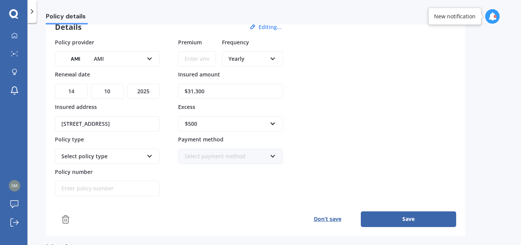
click at [100, 153] on div "Select policy type" at bounding box center [102, 156] width 82 height 8
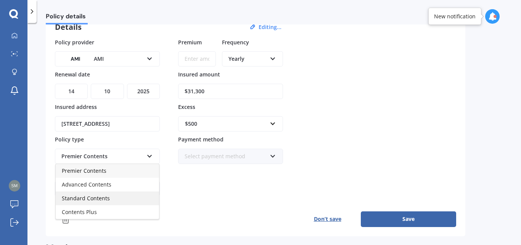
click at [102, 195] on span "Standard Contents" at bounding box center [86, 197] width 48 height 7
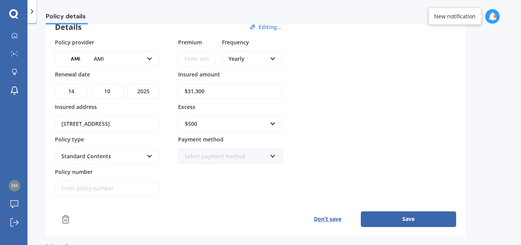
click at [90, 187] on input "Policy number" at bounding box center [107, 188] width 105 height 15
paste input "C0011213394"
type input "C0011213394"
click at [353, 113] on div "Policy provider AMI AA AMI AMP ANZ ASB Ando BNZ Co-Operative Bank FMG Initio Ki…" at bounding box center [256, 117] width 402 height 158
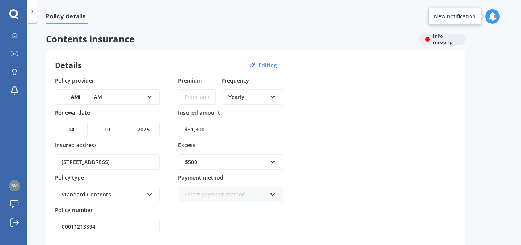
click at [194, 100] on input "Premium" at bounding box center [197, 96] width 38 height 15
type input "$592.00"
click at [377, 102] on div "Policy provider AMI AA AMI AMP ANZ ASB Ando BNZ Co-Operative Bank FMG Initio Ki…" at bounding box center [256, 155] width 402 height 158
click at [197, 193] on div "Select payment method" at bounding box center [226, 194] width 82 height 8
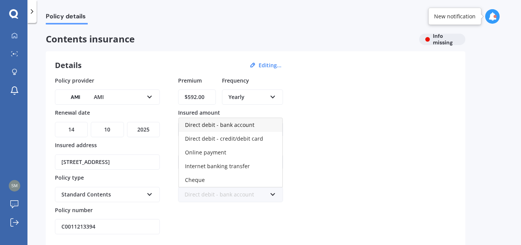
click at [223, 124] on span "Direct debit - bank account" at bounding box center [219, 124] width 69 height 7
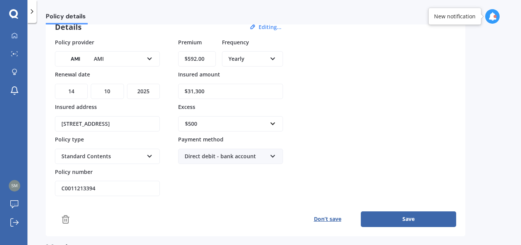
scroll to position [76, 0]
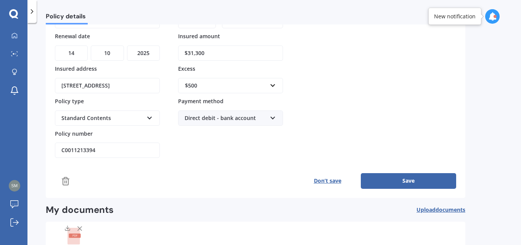
click at [410, 176] on button "Save" at bounding box center [408, 180] width 95 height 15
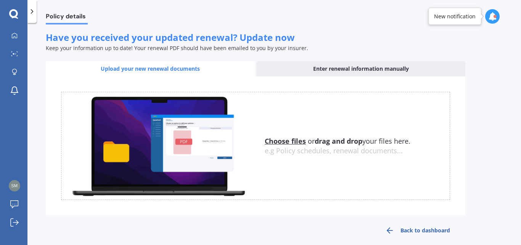
scroll to position [237, 0]
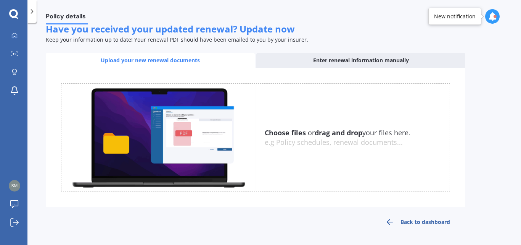
click at [426, 221] on link "Back to dashboard" at bounding box center [417, 222] width 95 height 18
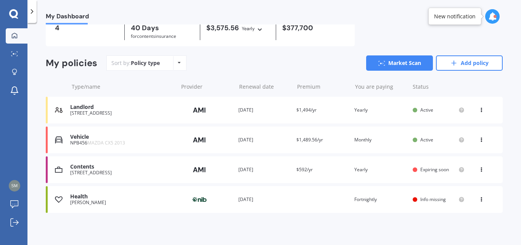
scroll to position [41, 0]
click at [423, 197] on span "Info missing" at bounding box center [434, 199] width 26 height 6
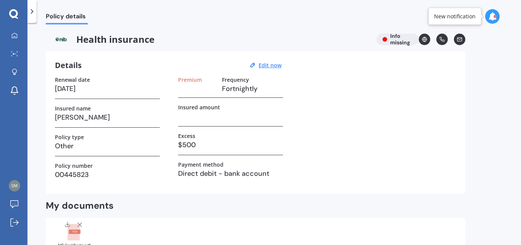
click at [191, 91] on h3 at bounding box center [197, 88] width 38 height 11
click at [269, 64] on u "Edit now" at bounding box center [270, 64] width 23 height 7
select select "23"
select select "10"
select select "2025"
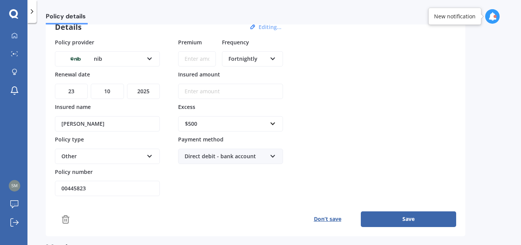
scroll to position [76, 0]
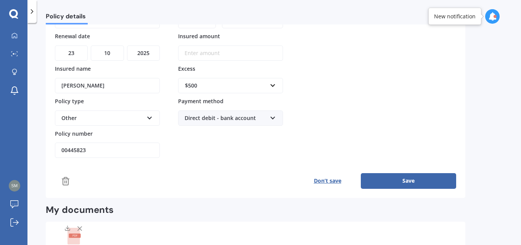
click at [81, 115] on div "Other" at bounding box center [102, 118] width 82 height 8
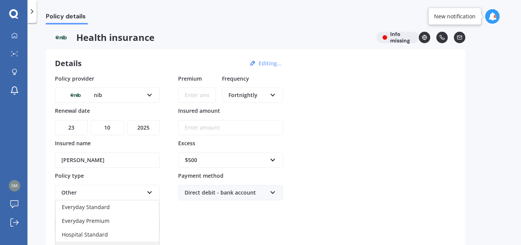
scroll to position [0, 0]
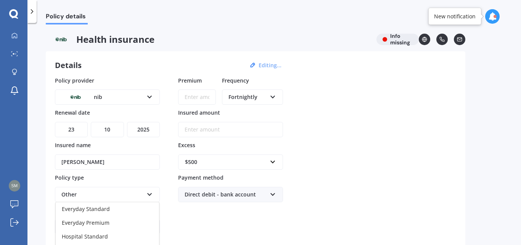
click at [106, 207] on span "Everyday Standard" at bounding box center [86, 208] width 48 height 7
click at [192, 94] on input "Premium" at bounding box center [197, 96] width 38 height 15
drag, startPoint x: 212, startPoint y: 96, endPoint x: 168, endPoint y: 97, distance: 43.9
click at [168, 97] on div "Policy provider nib AA AIA AMP ASB Accuro BNZ Other Partners Life Southern Cros…" at bounding box center [256, 155] width 402 height 158
type input "$87.71"
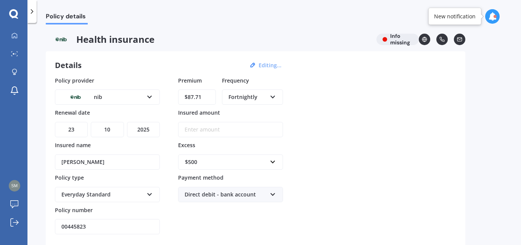
click at [226, 129] on input "Insured amount" at bounding box center [230, 129] width 105 height 15
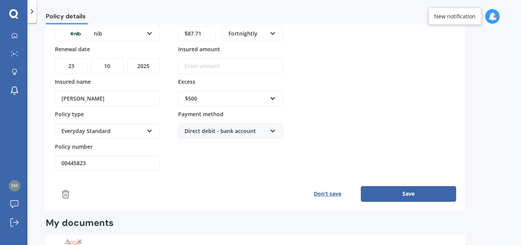
scroll to position [76, 0]
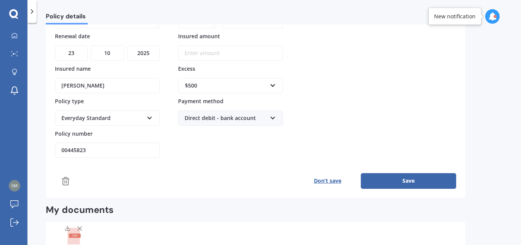
click at [387, 179] on button "Save" at bounding box center [408, 180] width 95 height 15
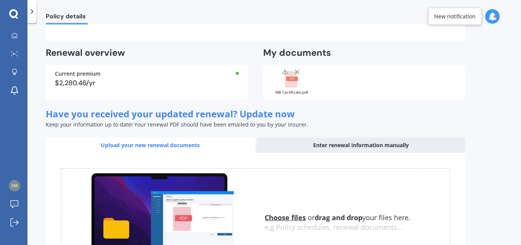
scroll to position [191, 0]
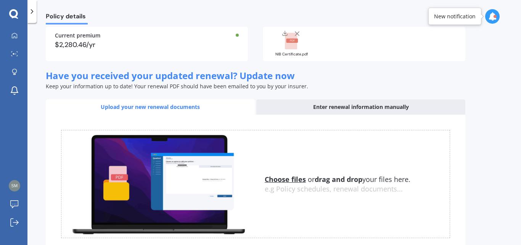
click at [292, 179] on u "Choose files" at bounding box center [285, 178] width 41 height 9
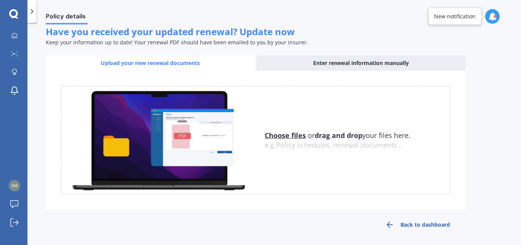
scroll to position [237, 0]
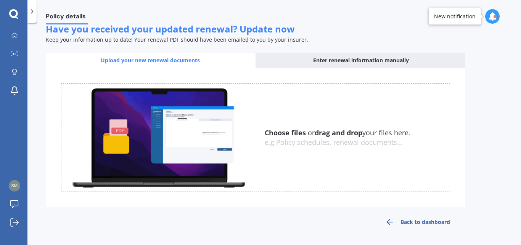
click at [410, 222] on link "Back to dashboard" at bounding box center [417, 222] width 95 height 18
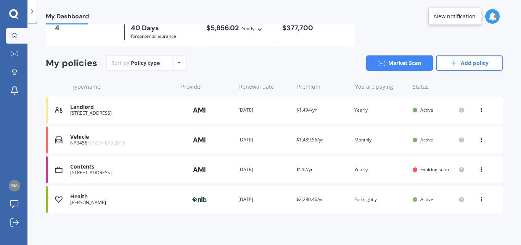
scroll to position [41, 0]
click at [450, 60] on icon at bounding box center [454, 63] width 8 height 8
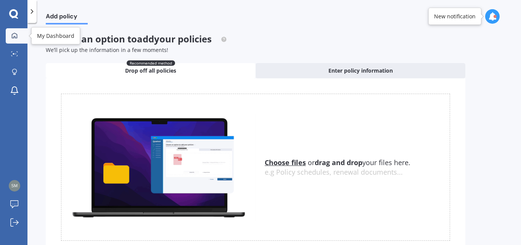
click at [11, 31] on link "My Dashboard" at bounding box center [17, 35] width 22 height 15
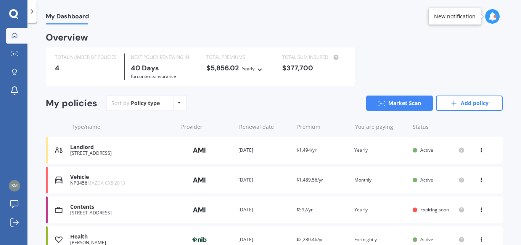
scroll to position [38, 0]
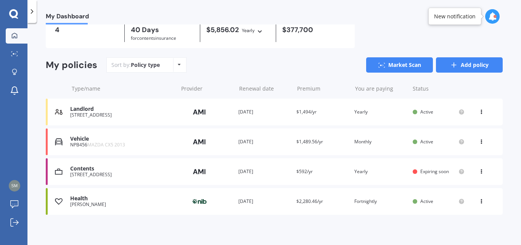
click at [466, 61] on link "Add policy" at bounding box center [469, 64] width 67 height 15
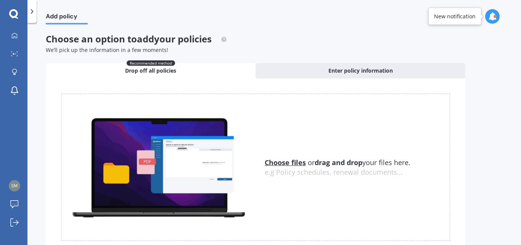
click at [281, 160] on u "Choose files" at bounding box center [285, 162] width 41 height 9
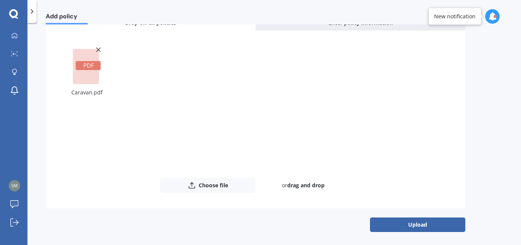
scroll to position [48, 0]
click at [413, 223] on button "Upload" at bounding box center [417, 223] width 95 height 15
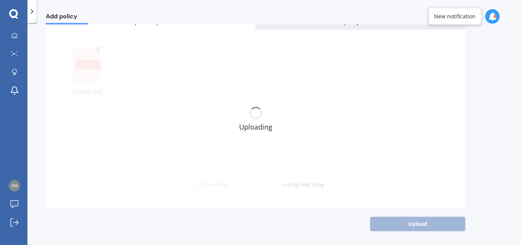
scroll to position [0, 0]
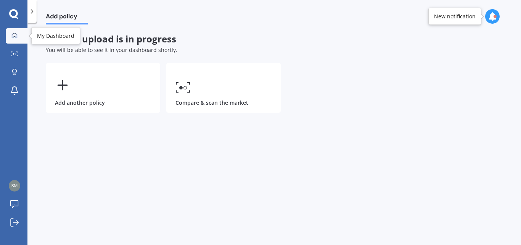
click at [19, 37] on div at bounding box center [14, 35] width 11 height 7
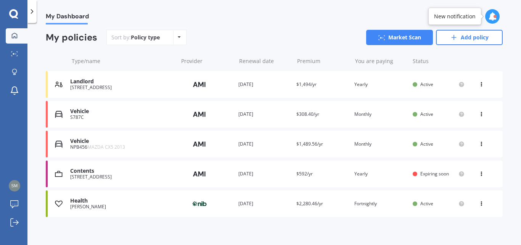
scroll to position [71, 0]
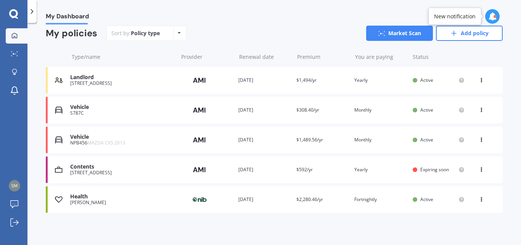
click at [479, 108] on icon at bounding box center [481, 108] width 5 height 5
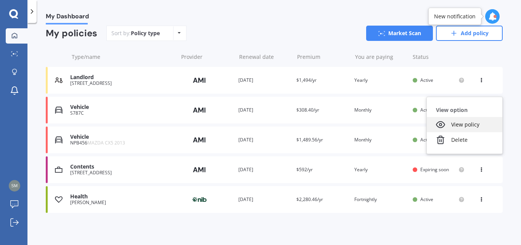
click at [466, 125] on div "View policy" at bounding box center [465, 124] width 76 height 15
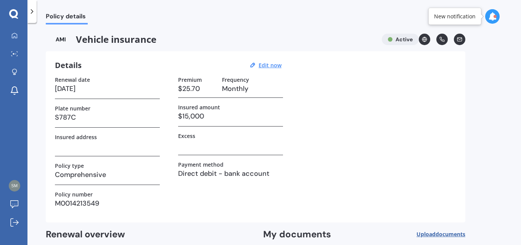
click at [69, 152] on div "Insured address" at bounding box center [107, 145] width 105 height 23
click at [208, 144] on h3 at bounding box center [230, 144] width 105 height 11
click at [207, 146] on h3 at bounding box center [230, 144] width 105 height 11
click at [193, 148] on h3 at bounding box center [230, 144] width 105 height 11
click at [278, 66] on u "Edit now" at bounding box center [270, 64] width 23 height 7
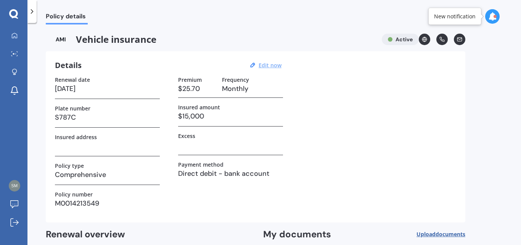
select select "02"
select select "05"
select select "2026"
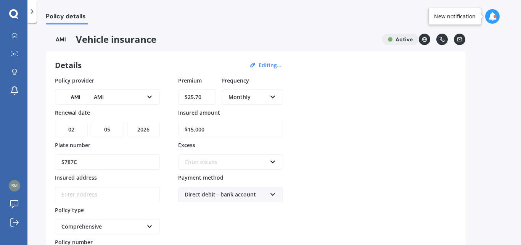
click at [79, 194] on input "Insured address" at bounding box center [107, 194] width 105 height 15
click at [98, 195] on input "[STREET_ADDRESS] Merivale 8014" at bounding box center [107, 194] width 105 height 15
type input "[STREET_ADDRESS]"
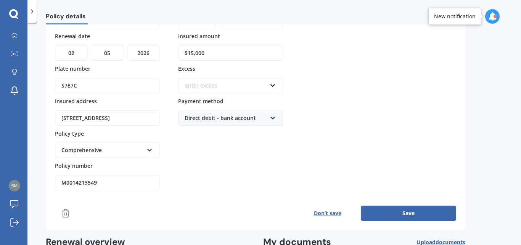
scroll to position [38, 0]
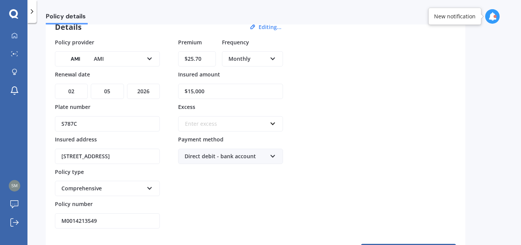
click at [212, 123] on div "Enter excess" at bounding box center [226, 123] width 82 height 8
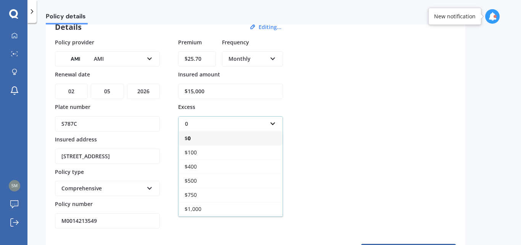
type input "0"
click at [211, 137] on div "$ 0" at bounding box center [231, 138] width 104 height 14
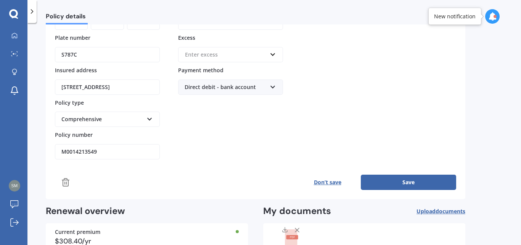
scroll to position [153, 0]
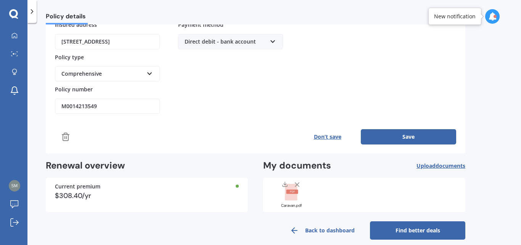
click at [375, 132] on button "Save" at bounding box center [408, 136] width 95 height 15
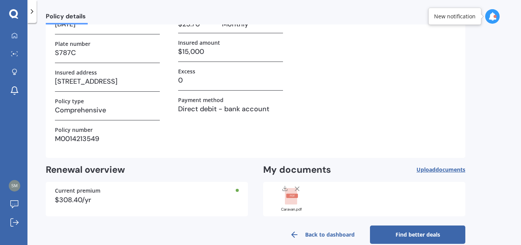
scroll to position [77, 0]
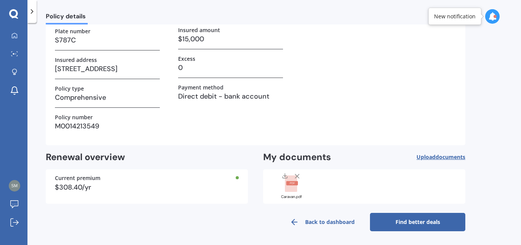
click at [311, 222] on link "Back to dashboard" at bounding box center [322, 222] width 95 height 18
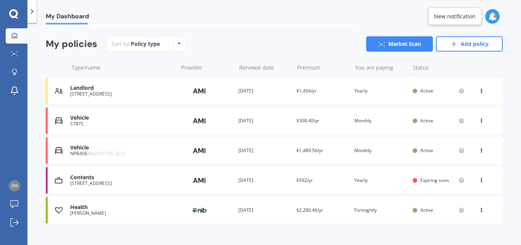
scroll to position [71, 0]
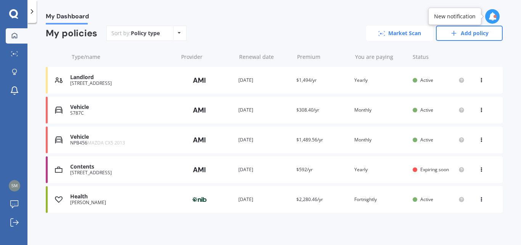
click at [406, 31] on link "Market Scan" at bounding box center [399, 33] width 67 height 15
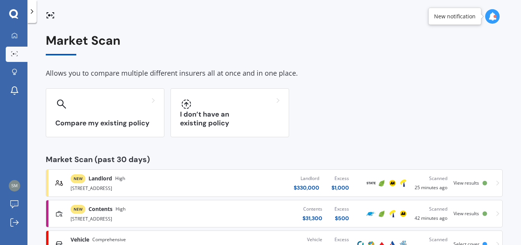
scroll to position [30, 0]
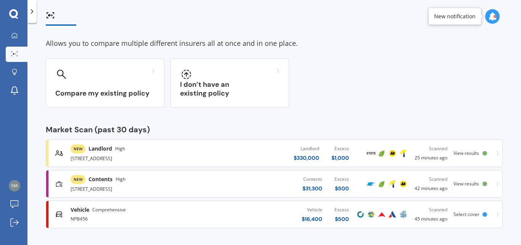
click at [457, 152] on span "View results" at bounding box center [467, 153] width 26 height 6
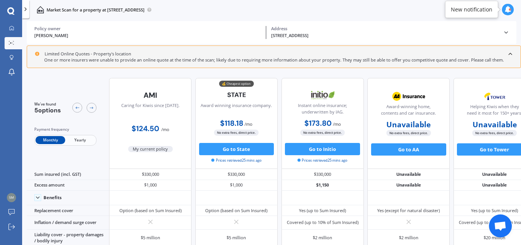
click at [87, 137] on span "Yearly" at bounding box center [80, 140] width 30 height 8
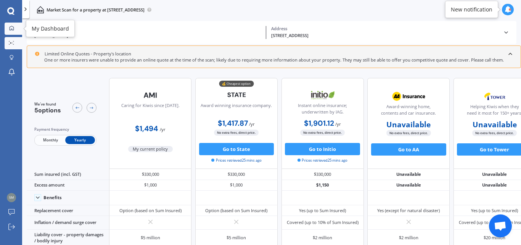
click at [11, 26] on icon at bounding box center [12, 28] width 4 height 4
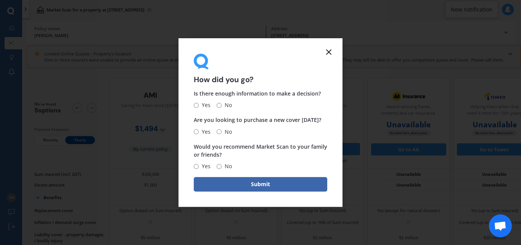
click at [329, 51] on icon at bounding box center [328, 51] width 9 height 9
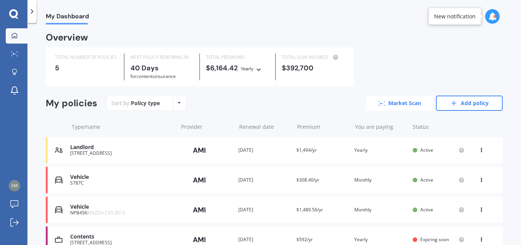
click at [398, 102] on link "Market Scan" at bounding box center [399, 102] width 67 height 15
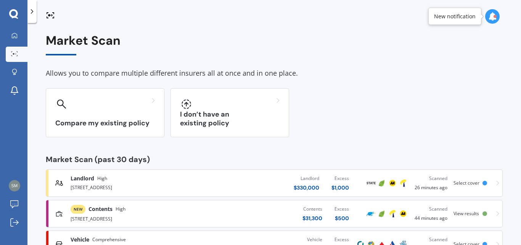
scroll to position [30, 0]
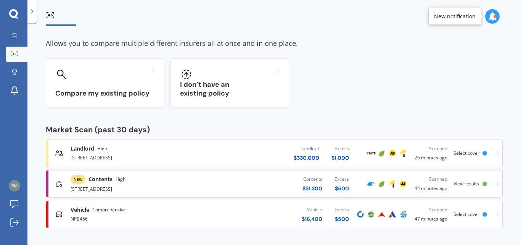
click at [467, 183] on span "View results" at bounding box center [467, 183] width 26 height 6
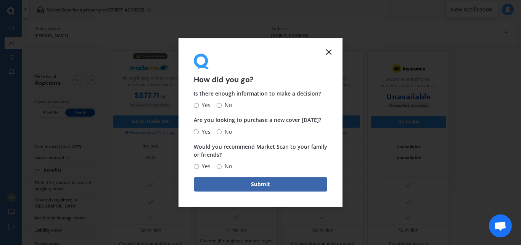
click at [329, 51] on icon at bounding box center [328, 51] width 9 height 9
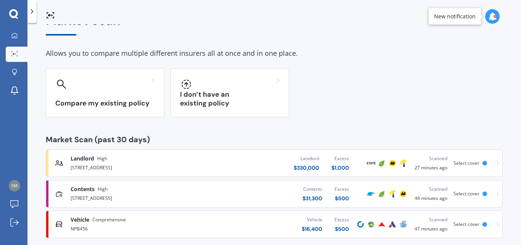
scroll to position [30, 0]
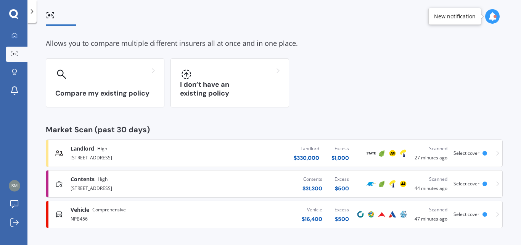
click at [456, 214] on span "Select cover" at bounding box center [467, 214] width 26 height 6
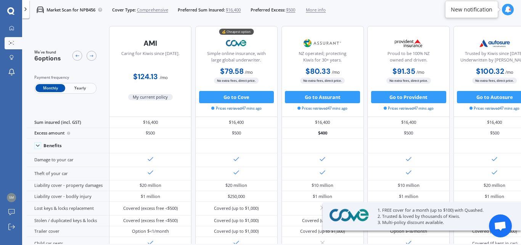
click at [81, 87] on span "Yearly" at bounding box center [80, 88] width 30 height 8
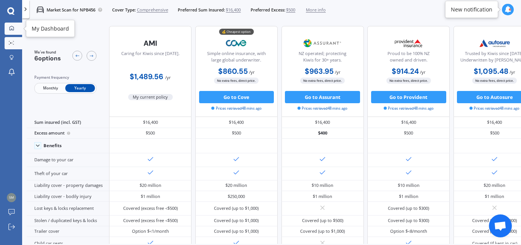
click at [11, 28] on icon at bounding box center [11, 28] width 5 height 5
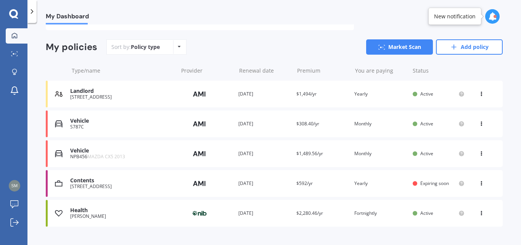
scroll to position [71, 0]
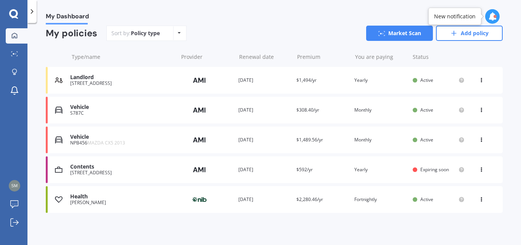
click at [78, 165] on div "Contents" at bounding box center [122, 166] width 104 height 6
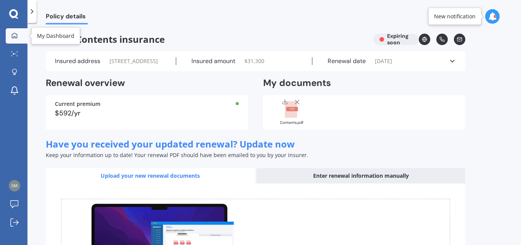
click at [16, 32] on icon at bounding box center [14, 35] width 6 height 6
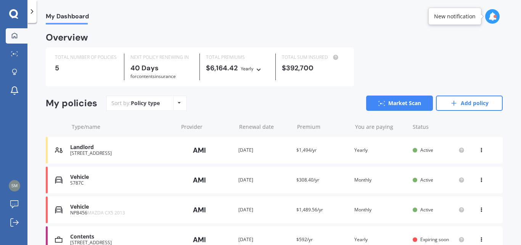
click at [180, 103] on icon at bounding box center [179, 102] width 3 height 5
click at [202, 109] on div "Sort by: Policy type Policy type Alphabetical Date added Renewing next Market S…" at bounding box center [304, 102] width 397 height 15
click at [14, 53] on icon at bounding box center [14, 53] width 7 height 5
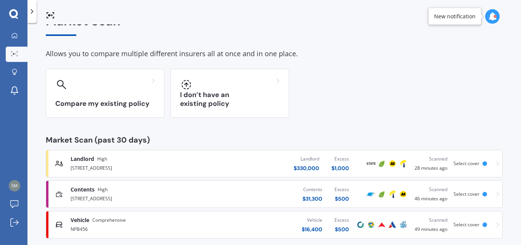
scroll to position [30, 0]
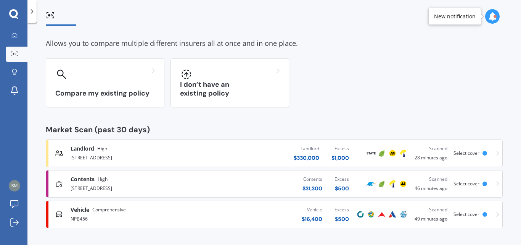
click at [497, 182] on icon at bounding box center [498, 183] width 3 height 5
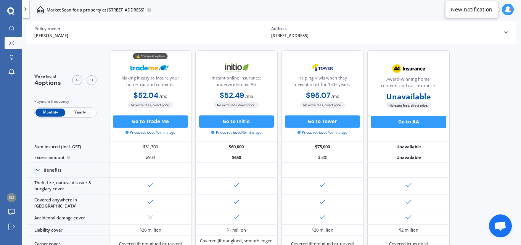
click at [80, 112] on span "Yearly" at bounding box center [80, 112] width 30 height 8
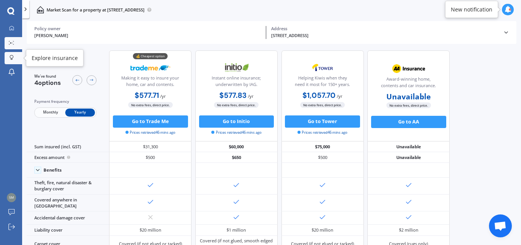
click at [10, 53] on link "Explore insurance" at bounding box center [14, 58] width 18 height 12
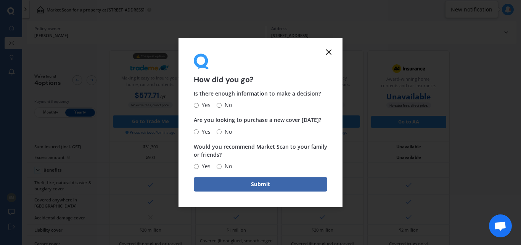
click at [331, 49] on icon at bounding box center [328, 51] width 9 height 9
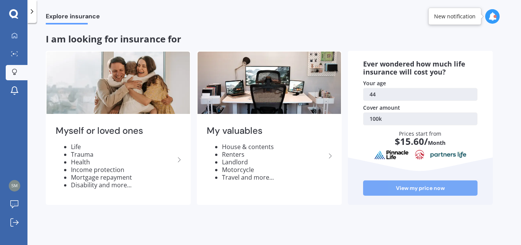
click at [428, 185] on link "View my price now" at bounding box center [420, 187] width 115 height 15
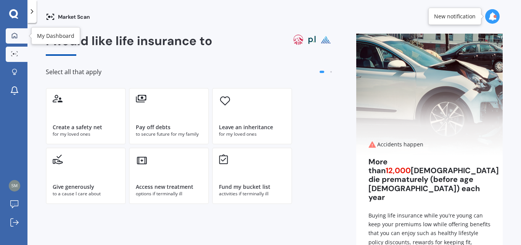
click at [15, 34] on icon at bounding box center [14, 35] width 6 height 6
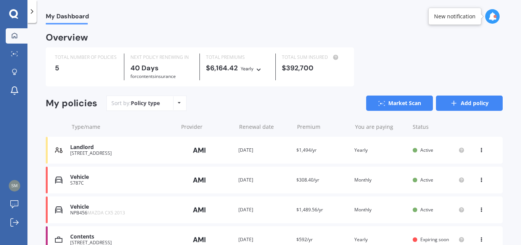
click at [474, 102] on link "Add policy" at bounding box center [469, 102] width 67 height 15
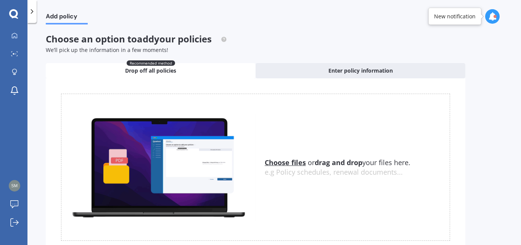
scroll to position [34, 0]
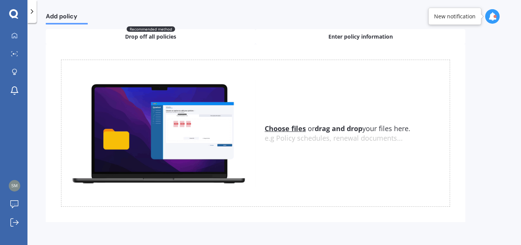
click at [358, 33] on span "Enter policy information" at bounding box center [361, 37] width 65 height 8
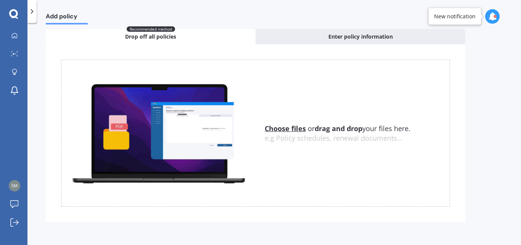
scroll to position [25, 0]
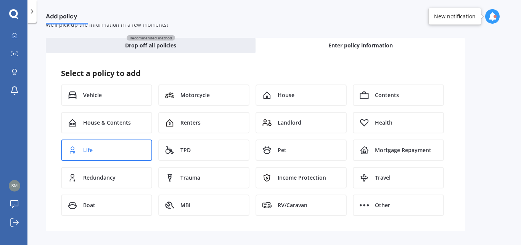
click at [107, 144] on div "Life" at bounding box center [106, 149] width 91 height 21
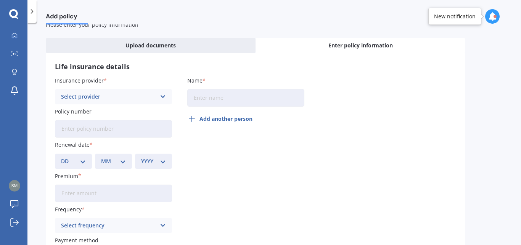
click at [87, 96] on div "Select provider" at bounding box center [108, 96] width 95 height 8
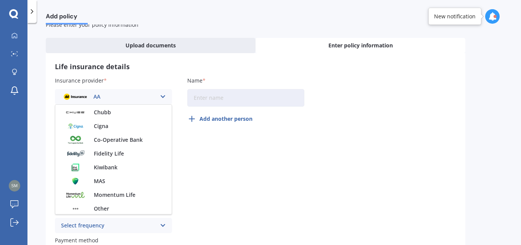
scroll to position [115, 0]
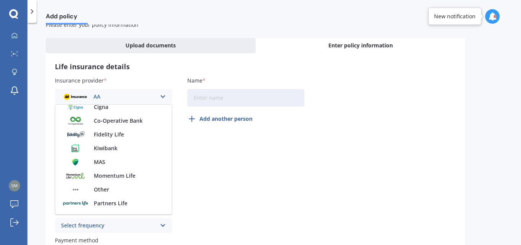
click at [110, 132] on span "Fidelity Life" at bounding box center [109, 134] width 30 height 5
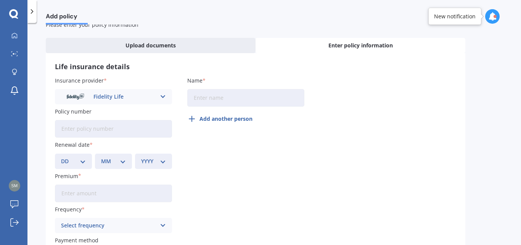
click at [214, 102] on input "Name" at bounding box center [245, 98] width 117 height 18
type input "[PERSON_NAME]"
click at [77, 131] on input "Policy number" at bounding box center [113, 129] width 117 height 18
paste input "300854"
type input "300854"
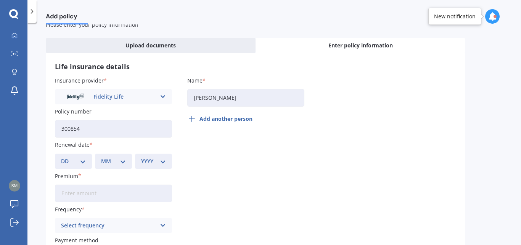
click at [71, 160] on select "DD 01 02 03 04 05 06 07 08 09 10 11 12 13 14 15 16 17 18 19 20 21 22 23 24 25 2…" at bounding box center [73, 161] width 25 height 8
click at [327, 190] on div "Insurance provider Fidelity Life AA AIA AMP ANZ ASB Asteron Life BNZ Chubb Cign…" at bounding box center [256, 171] width 402 height 191
click at [70, 159] on select "DD 01 02 03 04 05 06 07 08 09 10 11 12 13 14 15 16 17 18 19 20 21 22 23 24 25 2…" at bounding box center [73, 161] width 25 height 8
select select "20"
click at [109, 162] on select "MM 01 02 03 04 05 06 07 08 09 10 11 12" at bounding box center [113, 161] width 25 height 8
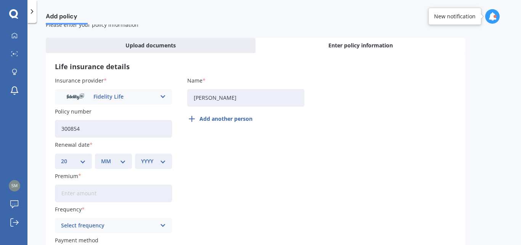
select select "10"
click at [150, 159] on select "YYYY 2027 2026 2025 2024 2023 2022 2021 2020 2019 2018 2017 2016 2015 2014 2013…" at bounding box center [153, 161] width 25 height 8
select select "2025"
click at [208, 172] on div "Insurance provider Fidelity Life AA AIA AMP ANZ ASB Asteron Life BNZ Chubb Cign…" at bounding box center [256, 171] width 402 height 191
click at [105, 192] on input "Premium" at bounding box center [113, 193] width 117 height 18
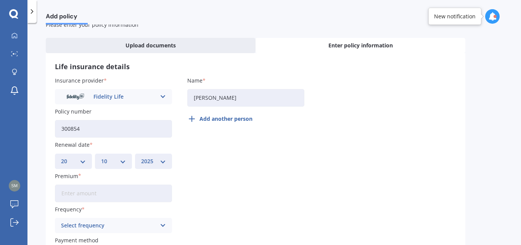
click at [250, 174] on div "Insurance provider Fidelity Life AA AIA AMP ANZ ASB Asteron Life BNZ Chubb Cign…" at bounding box center [256, 171] width 402 height 191
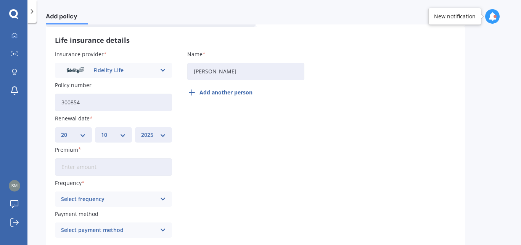
scroll to position [63, 0]
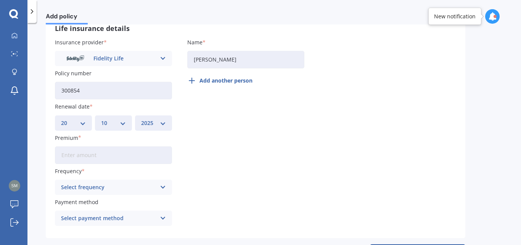
click at [127, 153] on input "Premium" at bounding box center [113, 155] width 117 height 18
type input "$88.80"
click at [84, 184] on div "Select frequency" at bounding box center [108, 187] width 95 height 8
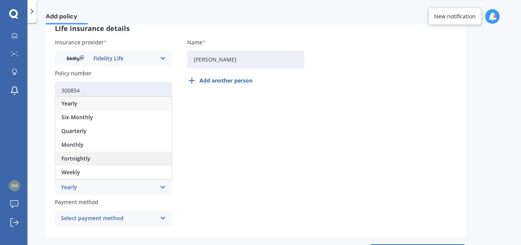
click at [79, 158] on span "Fortnightly" at bounding box center [75, 158] width 29 height 5
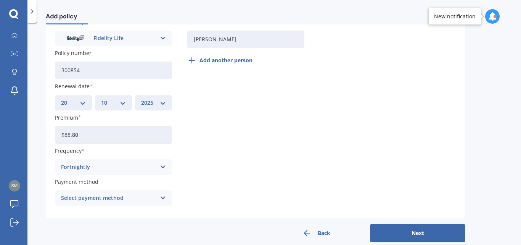
scroll to position [95, 0]
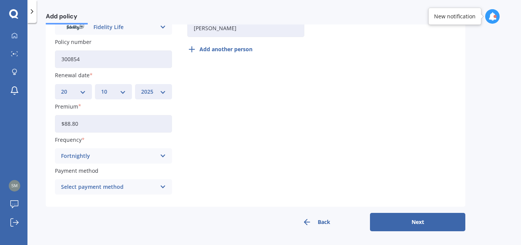
click at [123, 185] on div "Select payment method" at bounding box center [108, 186] width 95 height 8
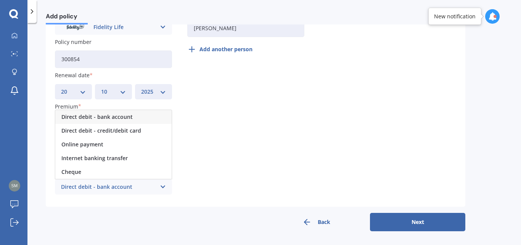
click at [118, 113] on div "Direct debit - bank account" at bounding box center [113, 117] width 116 height 14
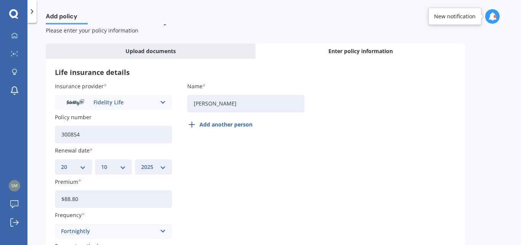
scroll to position [0, 0]
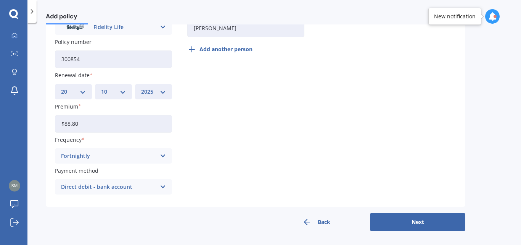
click at [397, 218] on button "Next" at bounding box center [417, 222] width 95 height 18
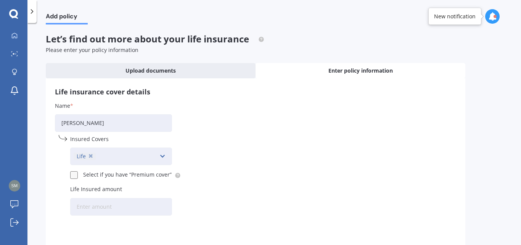
click at [161, 154] on icon at bounding box center [163, 156] width 6 height 8
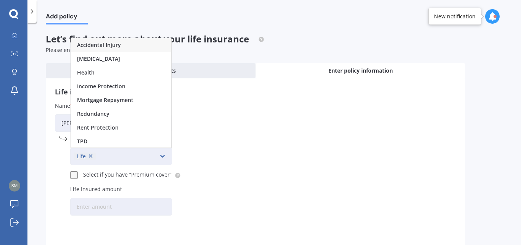
click at [161, 154] on icon at bounding box center [163, 156] width 6 height 8
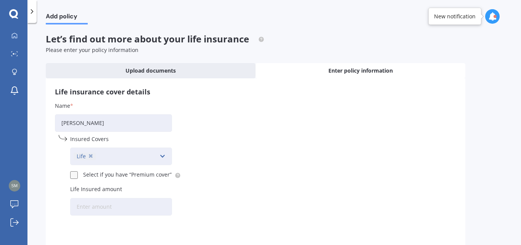
click at [163, 155] on icon at bounding box center [163, 156] width 6 height 8
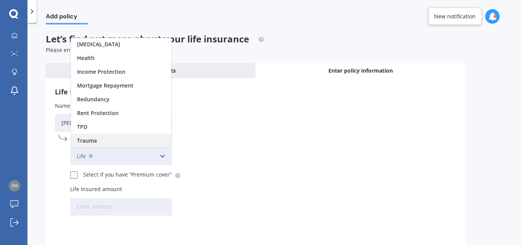
click at [131, 140] on div "Trauma" at bounding box center [121, 141] width 100 height 14
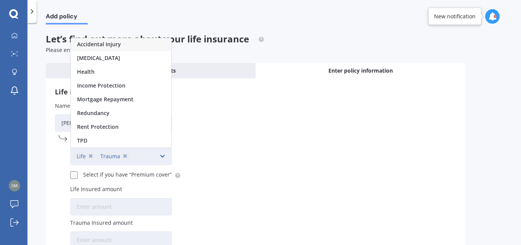
scroll to position [1, 0]
click at [114, 98] on span "Mortgage Repayment" at bounding box center [105, 99] width 56 height 5
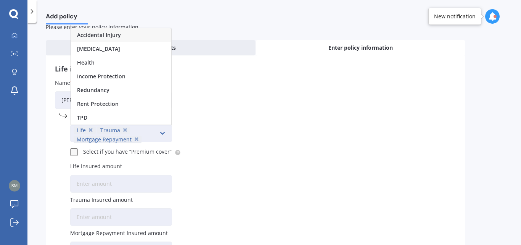
scroll to position [0, 0]
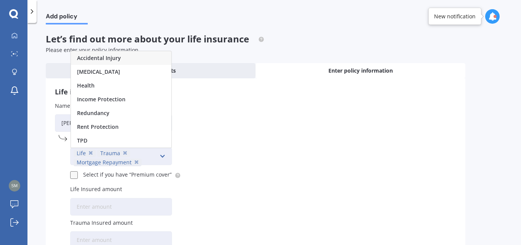
click at [223, 182] on div "Name [PERSON_NAME] Insured Covers Life Trauma Mortgage Repayment Accidental Inj…" at bounding box center [256, 240] width 402 height 276
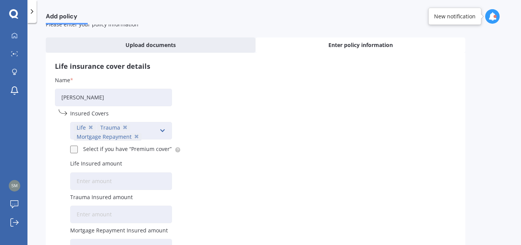
scroll to position [38, 0]
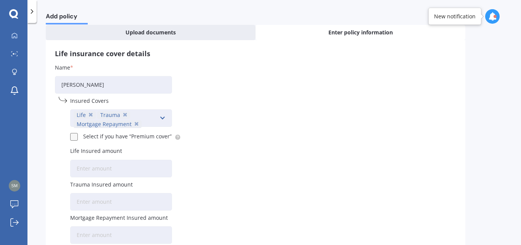
click at [131, 168] on input "Life Insured amount" at bounding box center [121, 169] width 102 height 18
type input "$200,598"
click at [146, 196] on input "Trauma Insured amount" at bounding box center [121, 202] width 102 height 18
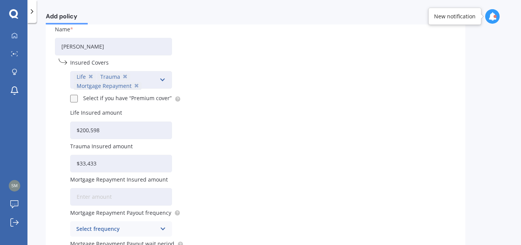
type input "$33,433"
click at [134, 195] on Repayment\ "Mortgage Repayment Insured amount" at bounding box center [121, 197] width 102 height 18
click at [267, 184] on div "Name [PERSON_NAME] Insured Covers Life Trauma Mortgage Repayment Accidental Inj…" at bounding box center [256, 163] width 402 height 276
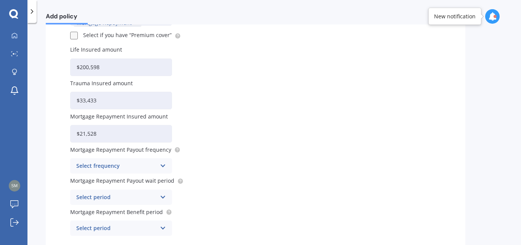
scroll to position [153, 0]
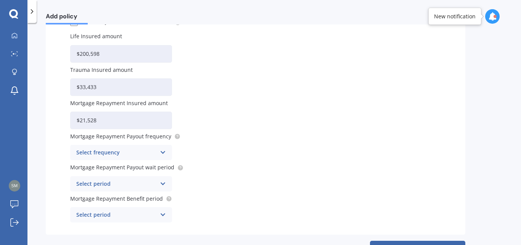
click at [104, 148] on div "Select frequency" at bounding box center [116, 152] width 80 height 8
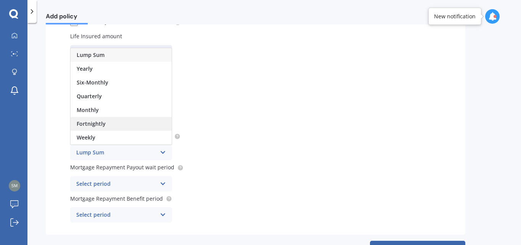
click at [97, 123] on span "Fortnightly" at bounding box center [91, 123] width 29 height 5
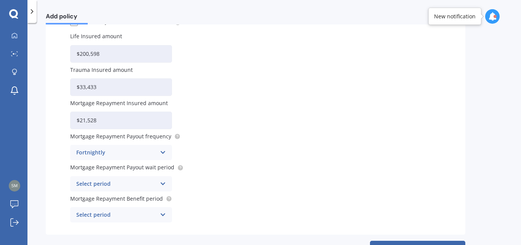
click at [113, 181] on div "Select period" at bounding box center [116, 183] width 80 height 8
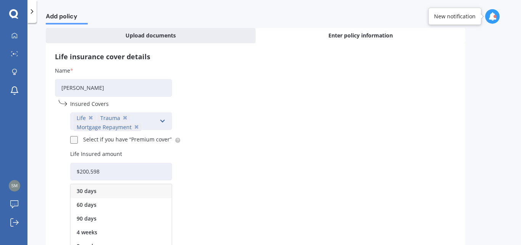
scroll to position [0, 0]
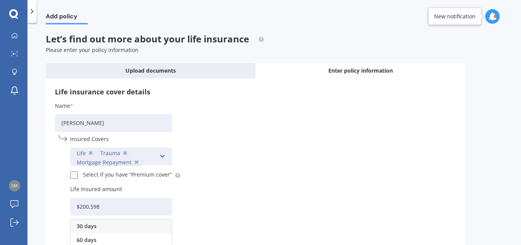
click at [231, 161] on div "Name [PERSON_NAME] Insured Covers Life Trauma Mortgage Repayment Accidental Inj…" at bounding box center [256, 240] width 402 height 276
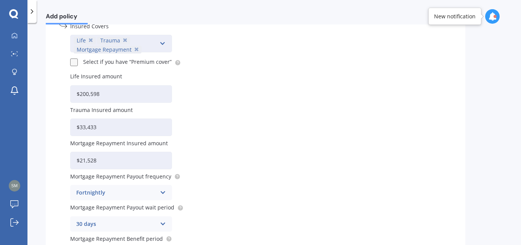
scroll to position [115, 0]
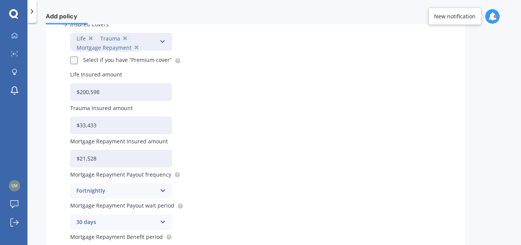
drag, startPoint x: 118, startPoint y: 156, endPoint x: 61, endPoint y: 153, distance: 57.4
click at [61, 153] on div "Name [PERSON_NAME] Insured Covers Life Trauma Mortgage Repayment Accidental Inj…" at bounding box center [113, 125] width 117 height 276
click at [115, 189] on div "Fortnightly" at bounding box center [116, 190] width 80 height 8
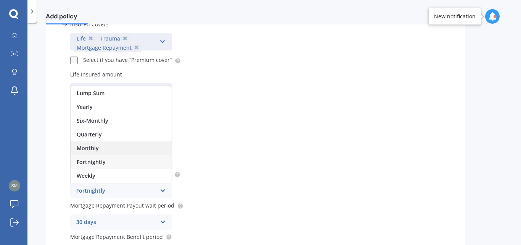
click at [111, 145] on div "Monthly" at bounding box center [121, 148] width 101 height 14
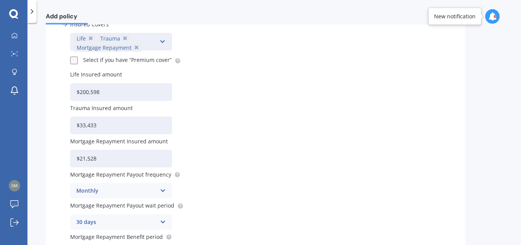
scroll to position [153, 0]
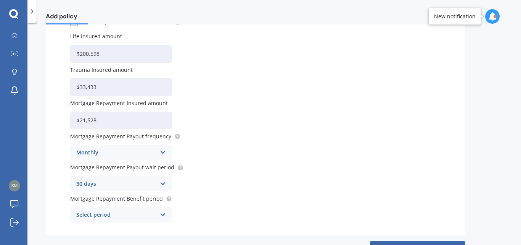
click at [106, 182] on div "30 days" at bounding box center [116, 183] width 80 height 8
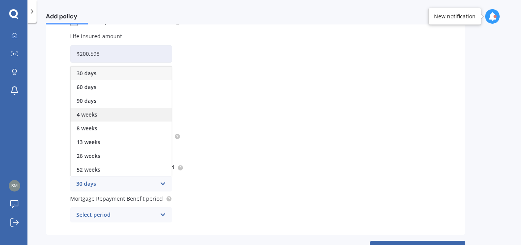
click at [111, 116] on div "4 weeks" at bounding box center [121, 115] width 101 height 14
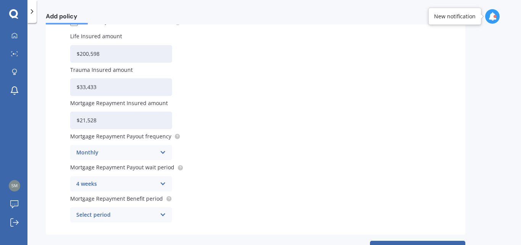
scroll to position [181, 0]
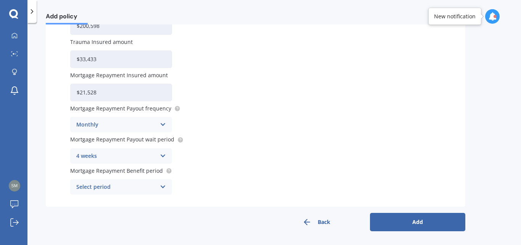
click at [134, 185] on div "Select period" at bounding box center [116, 186] width 80 height 8
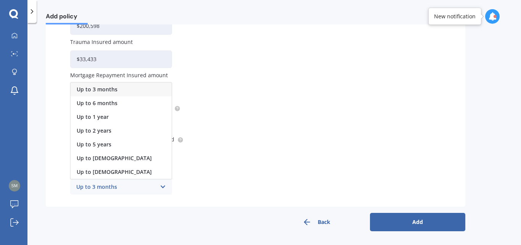
click at [116, 145] on div "Up to 5 years" at bounding box center [121, 144] width 101 height 14
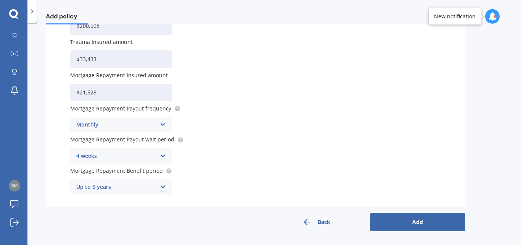
drag, startPoint x: 111, startPoint y: 96, endPoint x: 68, endPoint y: 95, distance: 43.9
click at [68, 95] on div "Name [PERSON_NAME] Insured Covers Life Trauma Mortgage Repayment Accidental Inj…" at bounding box center [113, 59] width 117 height 276
type Repayment\ "$1,794"
click at [211, 123] on div "Name [PERSON_NAME] Insured Covers Life Trauma Mortgage Repayment Accidental Inj…" at bounding box center [256, 59] width 402 height 276
click at [410, 219] on button "Add" at bounding box center [417, 222] width 95 height 18
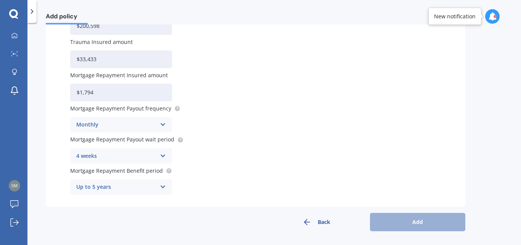
scroll to position [0, 0]
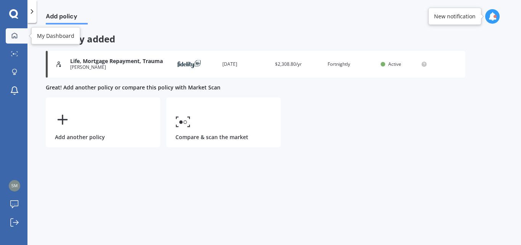
click at [17, 32] on icon at bounding box center [14, 35] width 6 height 6
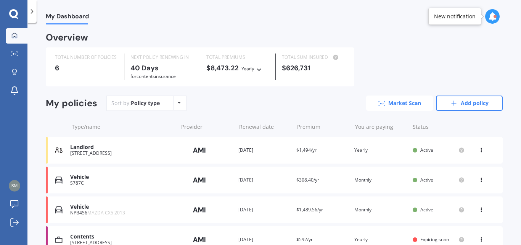
click at [398, 102] on link "Market Scan" at bounding box center [399, 102] width 67 height 15
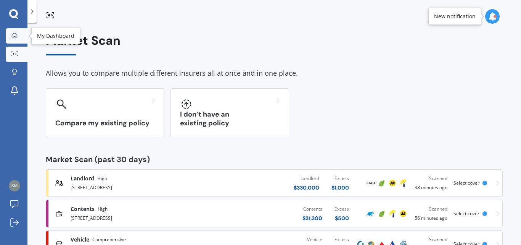
click at [16, 32] on icon at bounding box center [14, 35] width 6 height 6
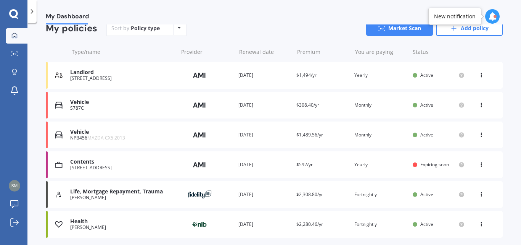
scroll to position [76, 0]
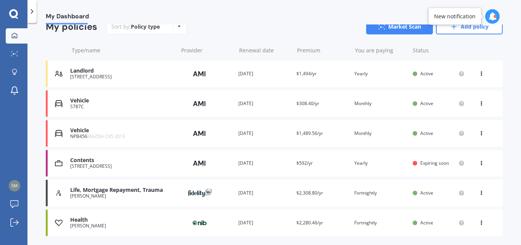
click at [479, 191] on icon at bounding box center [481, 191] width 5 height 5
click at [504, 164] on div "My Dashboard Overview TOTAL NUMBER OF POLICIES 6 NEXT POLICY RENEWING [DATE] fo…" at bounding box center [274, 135] width 494 height 222
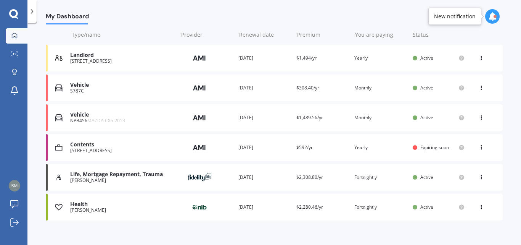
scroll to position [100, 0]
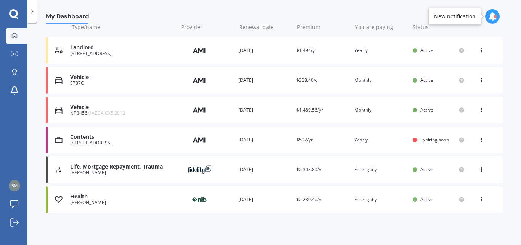
click at [72, 193] on div "Health" at bounding box center [122, 196] width 104 height 6
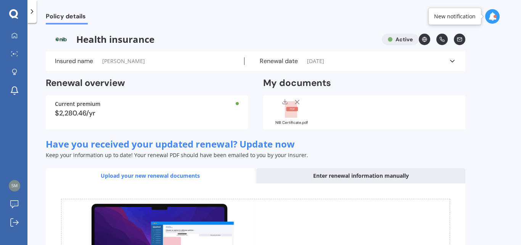
click at [392, 171] on div "Enter renewal information manually" at bounding box center [360, 175] width 209 height 15
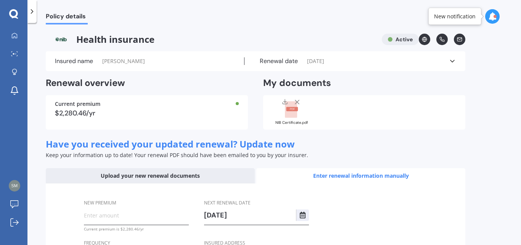
click at [192, 176] on div "Upload your new renewal documents" at bounding box center [150, 175] width 209 height 15
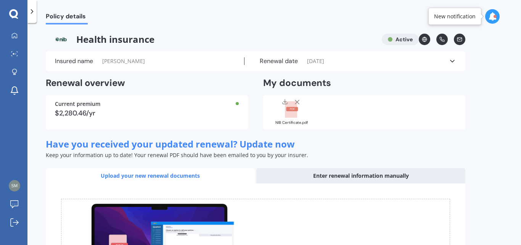
click at [382, 173] on div "Enter renewal information manually" at bounding box center [360, 175] width 209 height 15
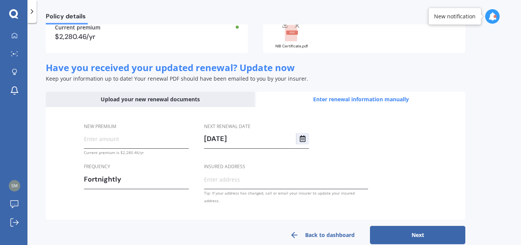
scroll to position [82, 0]
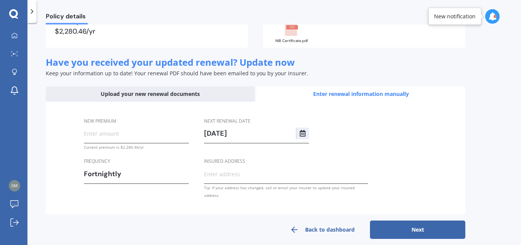
click at [240, 174] on input "Insured address" at bounding box center [286, 173] width 164 height 11
type input "[STREET_ADDRESS]"
click at [413, 221] on button "Next" at bounding box center [417, 229] width 95 height 18
click at [102, 135] on input "New premium" at bounding box center [136, 132] width 105 height 11
type input "$87.71"
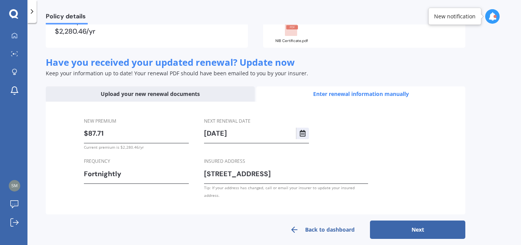
click at [63, 165] on div "New premium $87.71 Current premium is $2,280.46/yr Frequency Fortnightly Yearly…" at bounding box center [256, 158] width 420 height 113
click at [427, 220] on button "Next" at bounding box center [417, 229] width 95 height 18
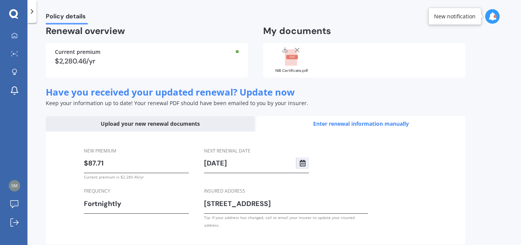
select select "23"
select select "10"
select select "2026"
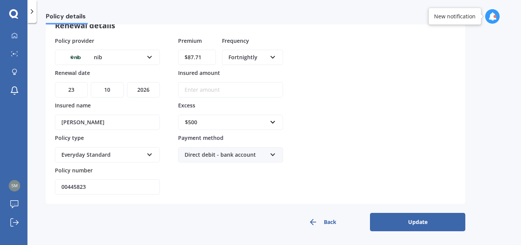
click at [427, 219] on button "Update" at bounding box center [417, 222] width 95 height 18
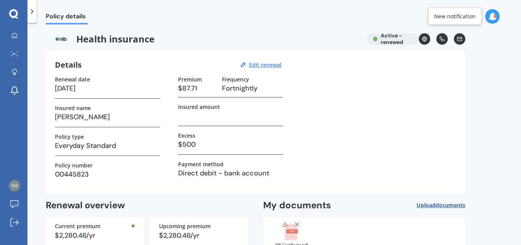
scroll to position [0, 0]
click at [14, 50] on link "Market Scan" at bounding box center [17, 54] width 22 height 15
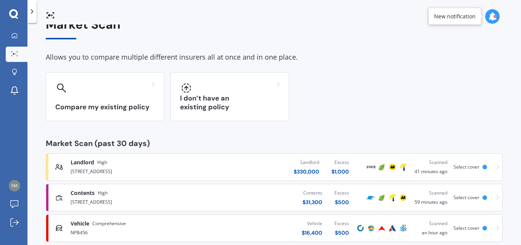
scroll to position [30, 0]
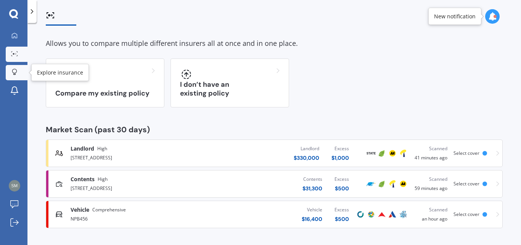
click at [15, 72] on icon at bounding box center [14, 72] width 5 height 6
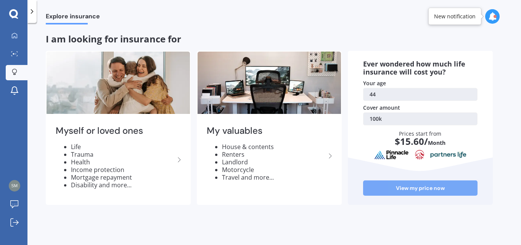
click at [429, 185] on link "View my price now" at bounding box center [420, 187] width 115 height 15
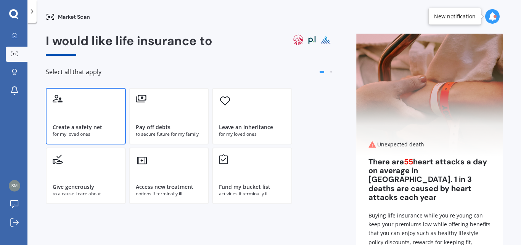
click at [100, 118] on div "Create a safety net for my loved ones" at bounding box center [86, 116] width 80 height 56
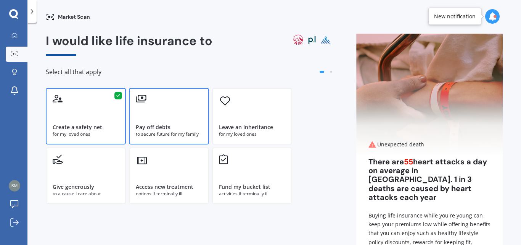
click at [182, 123] on div "Pay off debts" at bounding box center [169, 127] width 66 height 8
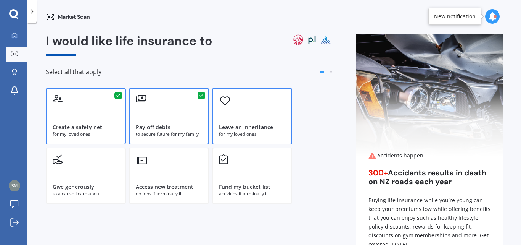
click at [260, 123] on div "Leave an inheritance" at bounding box center [246, 127] width 54 height 8
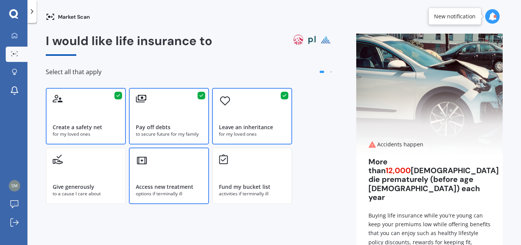
click at [167, 173] on div "Access new treatment options if terminally ill" at bounding box center [169, 175] width 80 height 56
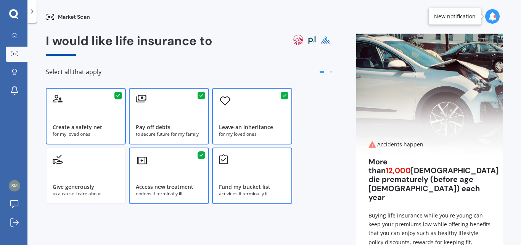
click at [235, 175] on div "Fund my bucket list activities if terminally ill" at bounding box center [252, 175] width 80 height 56
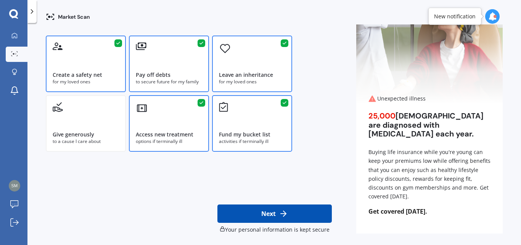
scroll to position [55, 0]
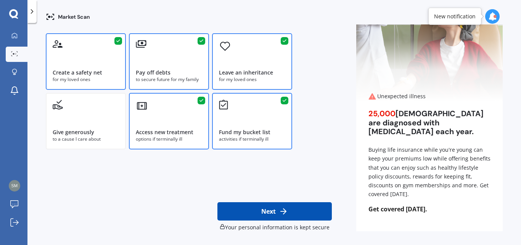
click at [283, 208] on icon at bounding box center [283, 210] width 9 height 9
select select "21"
select select "10"
select select "1980"
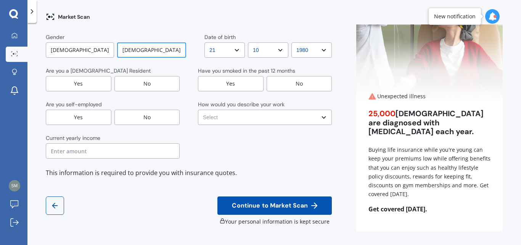
scroll to position [0, 0]
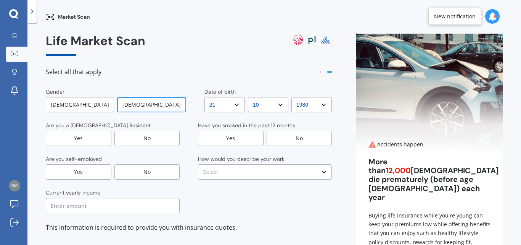
click at [85, 137] on div "Yes" at bounding box center [79, 138] width 66 height 15
click at [135, 169] on div "No" at bounding box center [148, 171] width 66 height 15
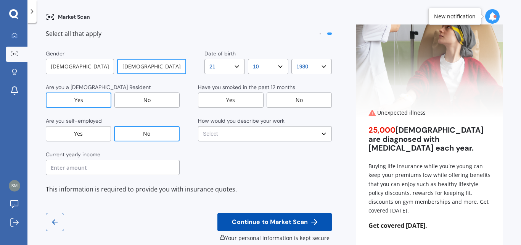
click at [72, 165] on input "text" at bounding box center [113, 167] width 134 height 15
